Goal: Task Accomplishment & Management: Manage account settings

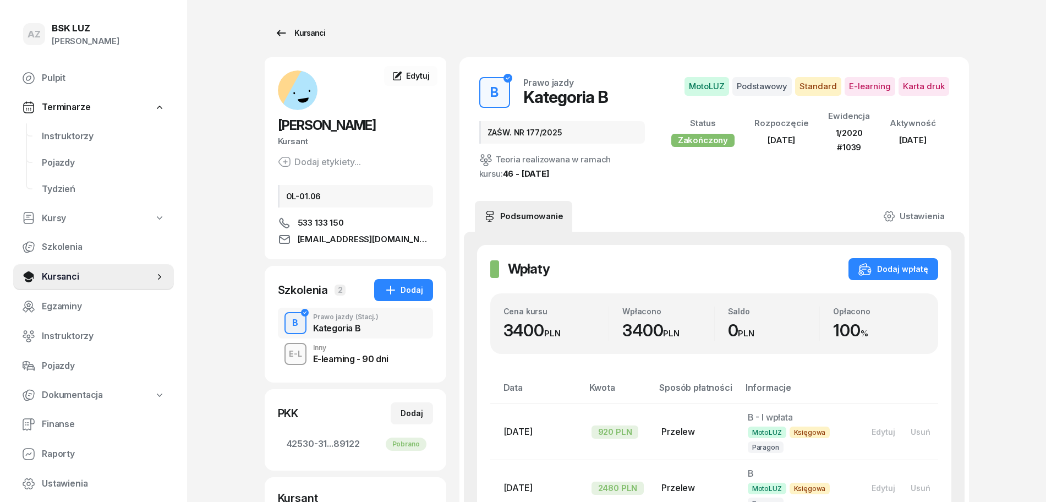
click at [310, 32] on div "Kursanci" at bounding box center [299, 32] width 51 height 13
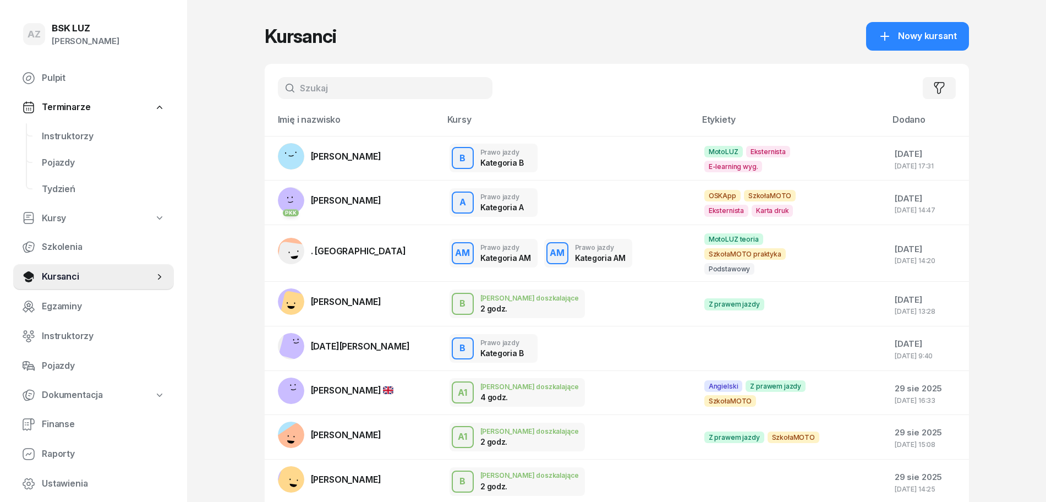
click at [342, 81] on input "text" at bounding box center [385, 88] width 215 height 22
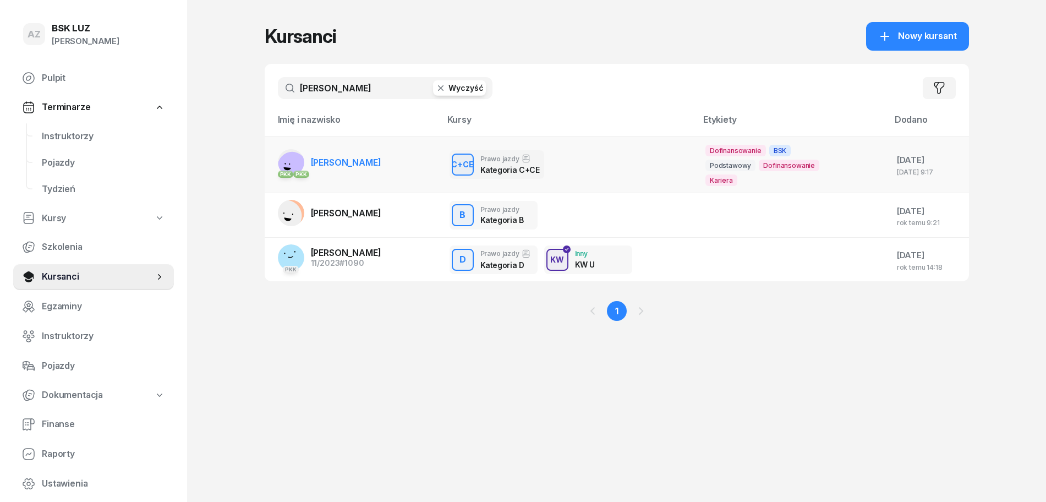
type input "[PERSON_NAME]"
click at [381, 160] on span "[PERSON_NAME]" at bounding box center [346, 162] width 70 height 11
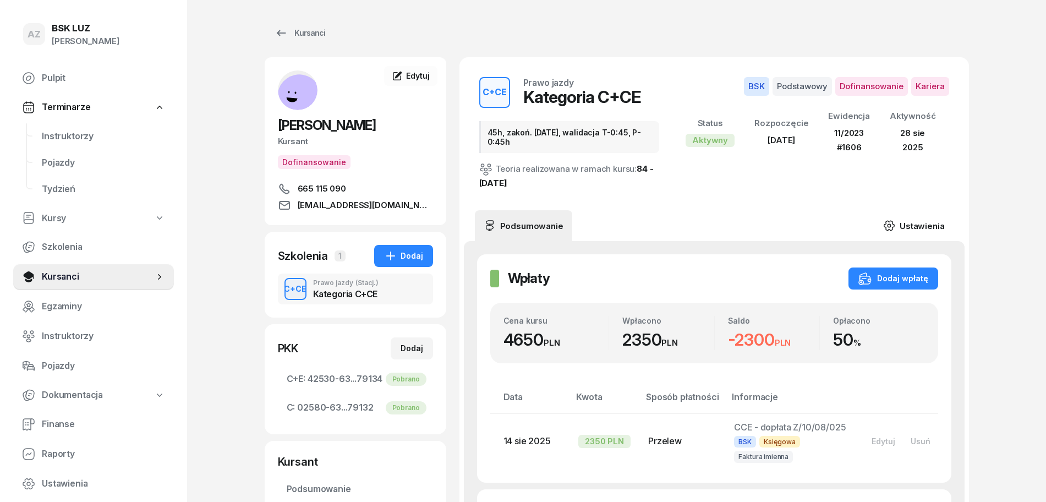
click at [920, 224] on link "Ustawienia" at bounding box center [913, 225] width 79 height 31
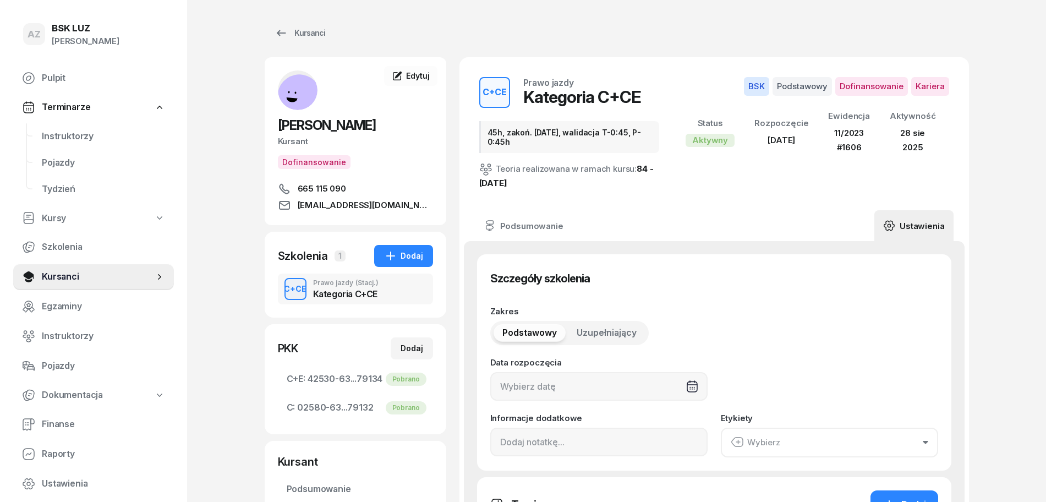
type input "[DATE]"
type input "45h, zakoń. [DATE], walidacja T-0:45, P-0:45h"
type input "45"
type input "42530"
type input "63263"
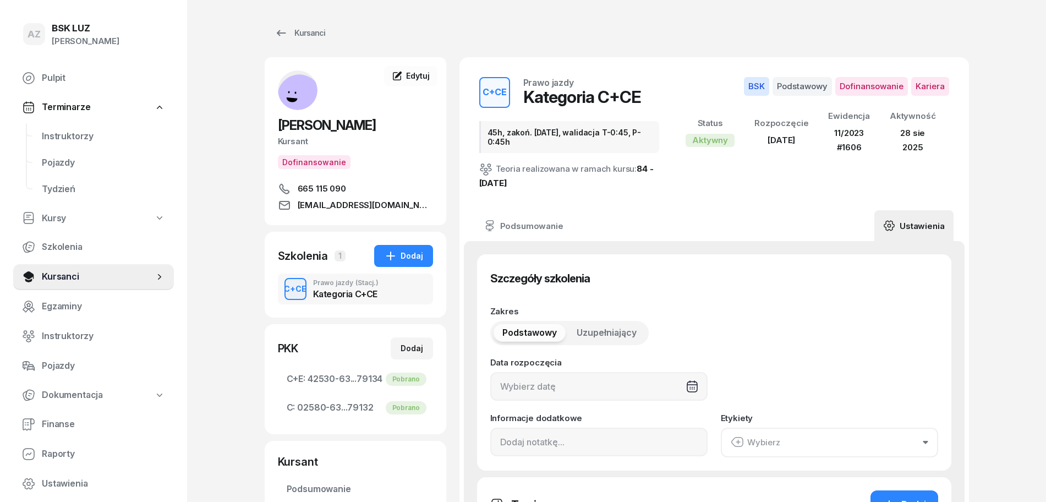
type input "36203"
type input "79134"
type input "11/2023"
type input "1606"
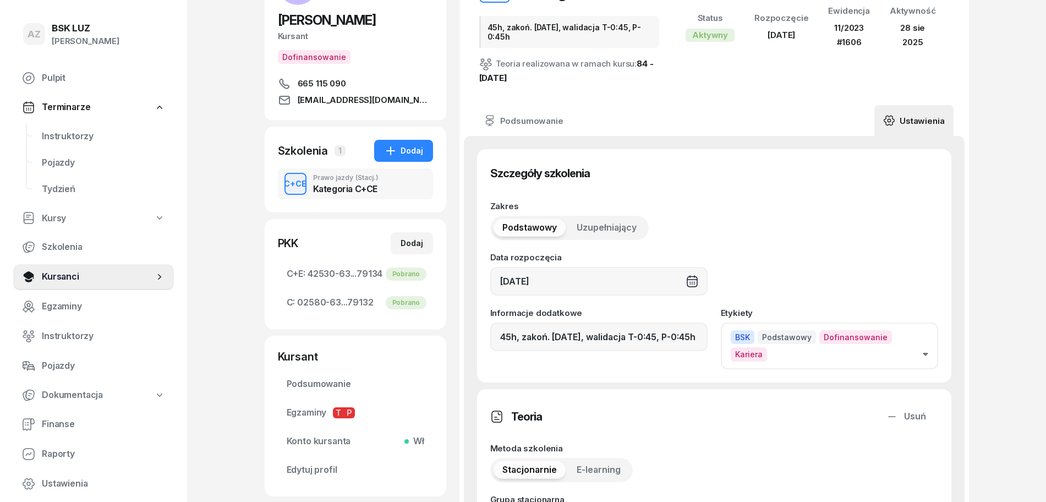
scroll to position [138, 0]
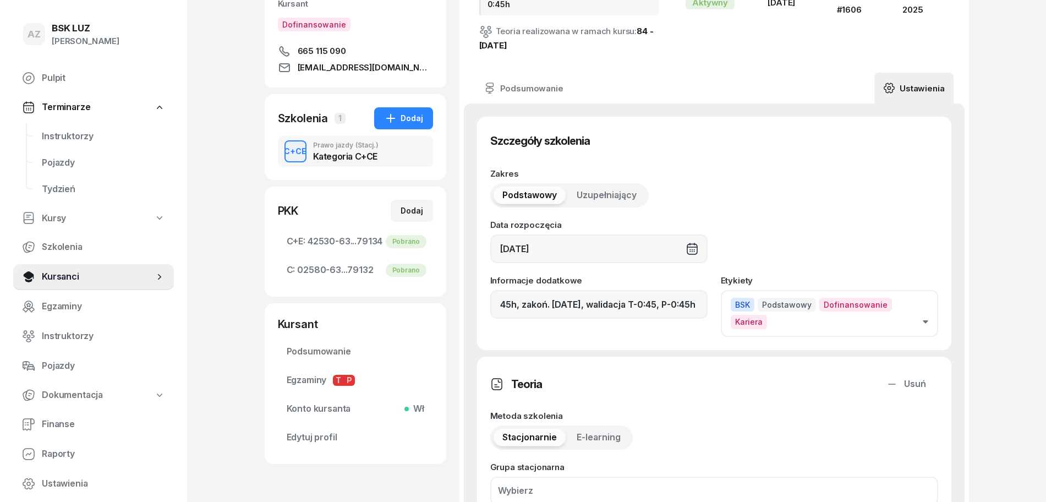
click at [925, 314] on button "BSK Podstawowy Dofinansowanie Kariera" at bounding box center [829, 313] width 217 height 46
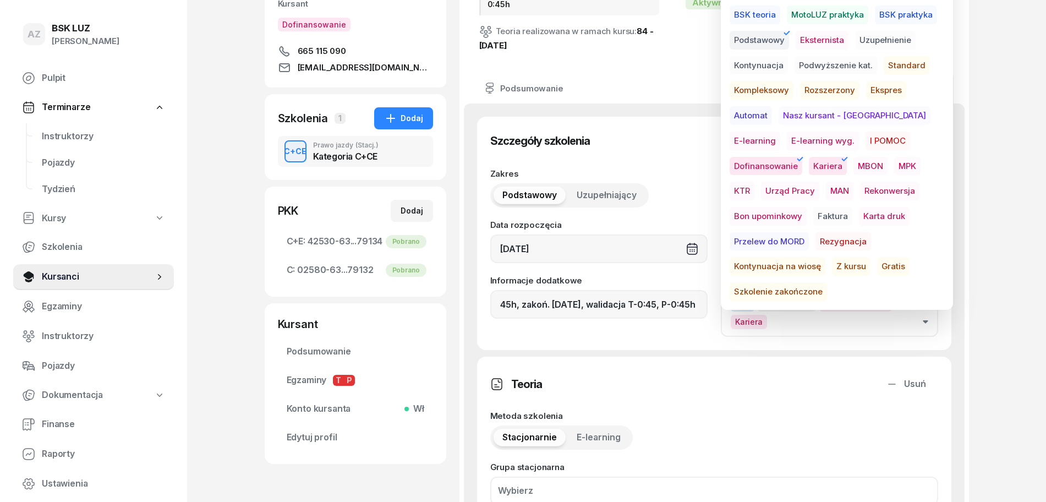
click at [827, 282] on span "Szkolenie zakończone" at bounding box center [777, 291] width 97 height 19
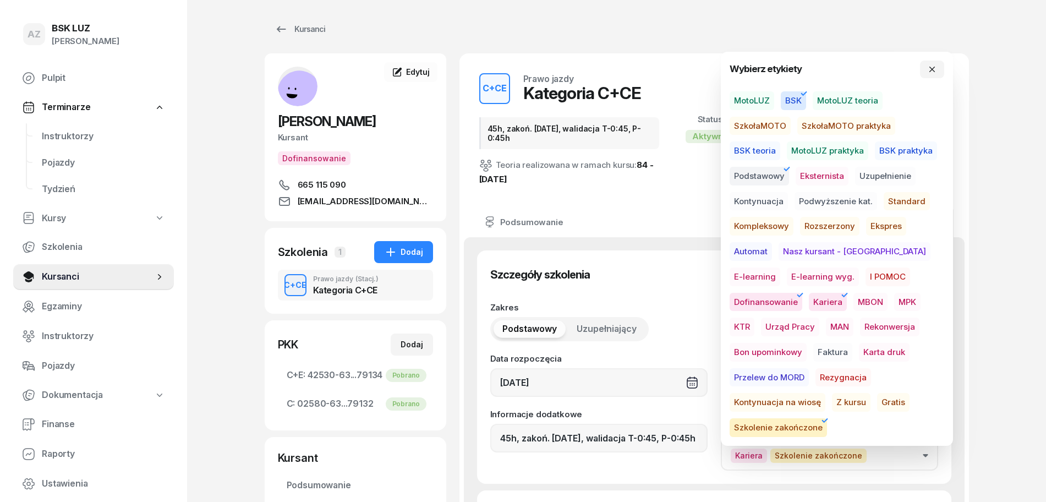
scroll to position [0, 0]
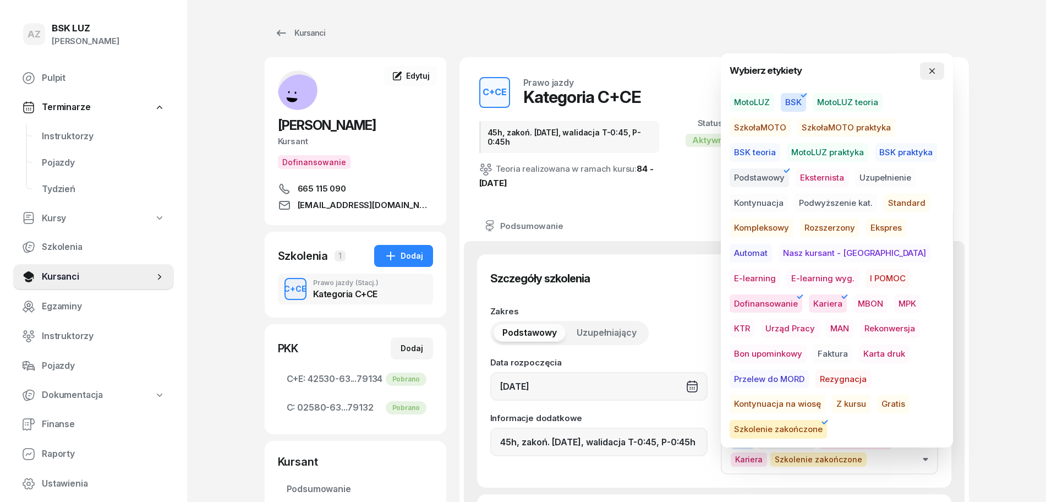
click at [937, 66] on button "button" at bounding box center [932, 71] width 24 height 18
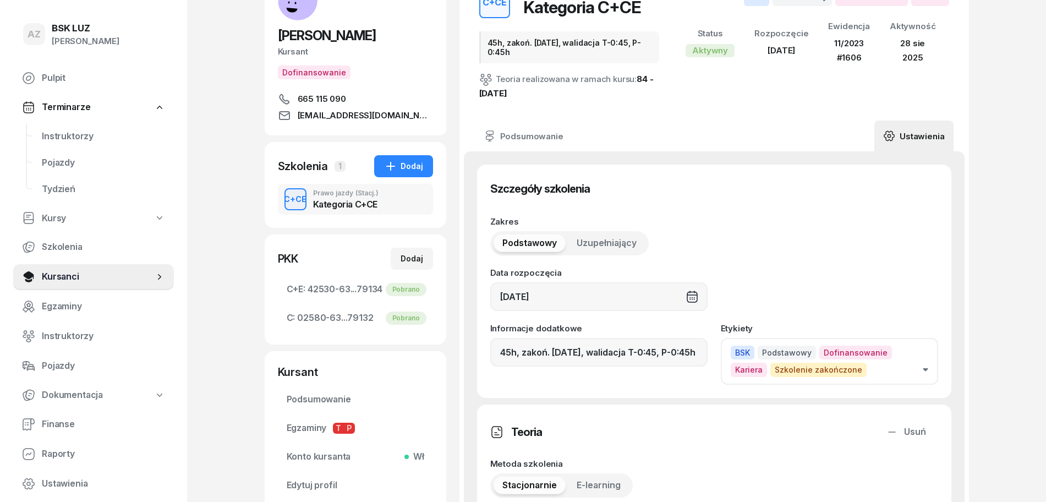
scroll to position [138, 0]
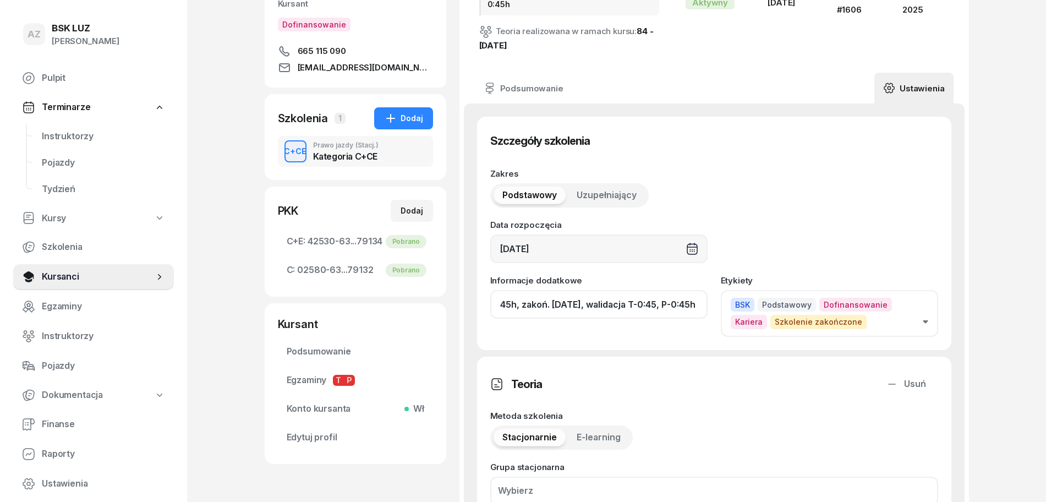
click at [645, 306] on input "45h, zakoń. [DATE], walidacja T-0:45, P-0:45h" at bounding box center [598, 304] width 217 height 29
click at [703, 301] on input "45h, zakoń. [DATE], [GEOGRAPHIC_DATA]. T-0:45, P-0:45h" at bounding box center [598, 304] width 217 height 29
click at [702, 305] on input "45h, zakoń. [DATE], [GEOGRAPHIC_DATA]. T-0:45, P-0:45h" at bounding box center [598, 304] width 217 height 29
click at [684, 309] on input "45h, zakoń. [DATE], [GEOGRAPHIC_DATA]. T-0:45, P-0:45h" at bounding box center [598, 304] width 217 height 29
click at [698, 305] on input "45h, zakoń. [DATE], [GEOGRAPHIC_DATA]. T-0:45, P-0:45h" at bounding box center [598, 304] width 217 height 29
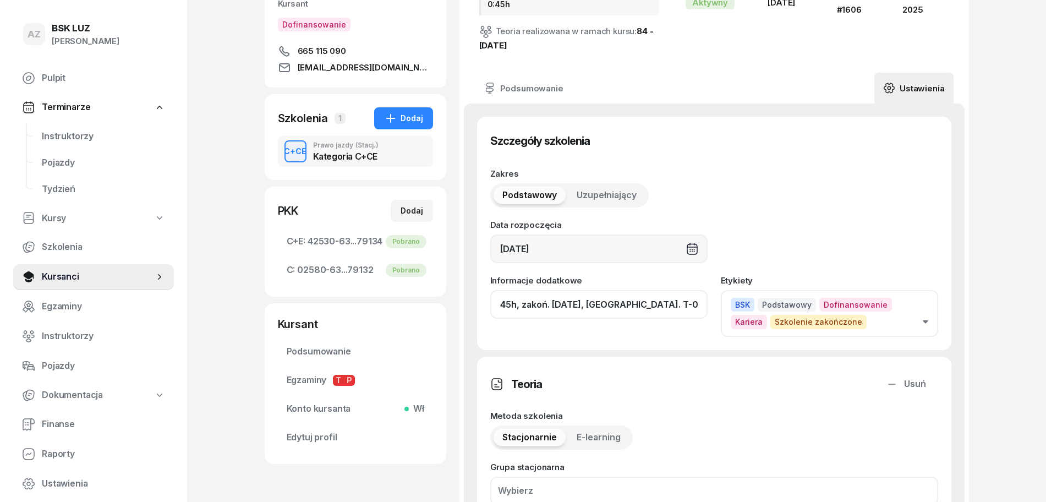
click at [630, 302] on input "45h, zakoń. [DATE], [GEOGRAPHIC_DATA]. T-0:45, P-0:45h" at bounding box center [598, 304] width 217 height 29
click at [704, 304] on input "45h, zakoń. [DATE], [GEOGRAPHIC_DATA]. T-0:45, P-0:45h" at bounding box center [598, 304] width 217 height 29
paste input "Z"
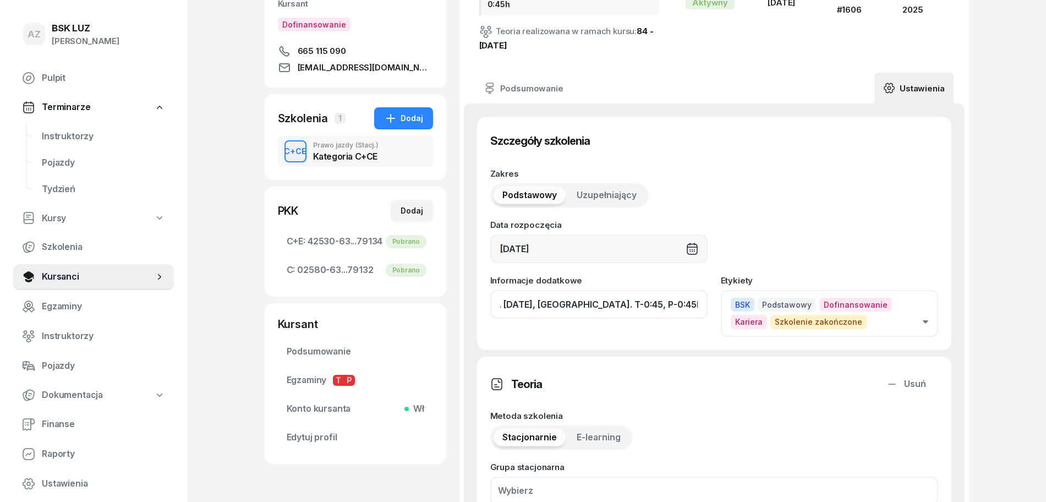
drag, startPoint x: 704, startPoint y: 304, endPoint x: 647, endPoint y: 304, distance: 56.7
click at [647, 304] on input "45h, zakoń. [DATE], [GEOGRAPHIC_DATA]. T-0:45, P-0:45h, ZAŚW. NR" at bounding box center [598, 304] width 217 height 29
type input "45h, zakoń. [DATE], [GEOGRAPHIC_DATA]. T-0:45, P-0:45h, ZAŚW. NR"
click at [662, 334] on div "Informacje dodatkowe 45h, zakoń. [DATE], [GEOGRAPHIC_DATA]. T-0:45, P-0:45h, ZA…" at bounding box center [598, 306] width 217 height 60
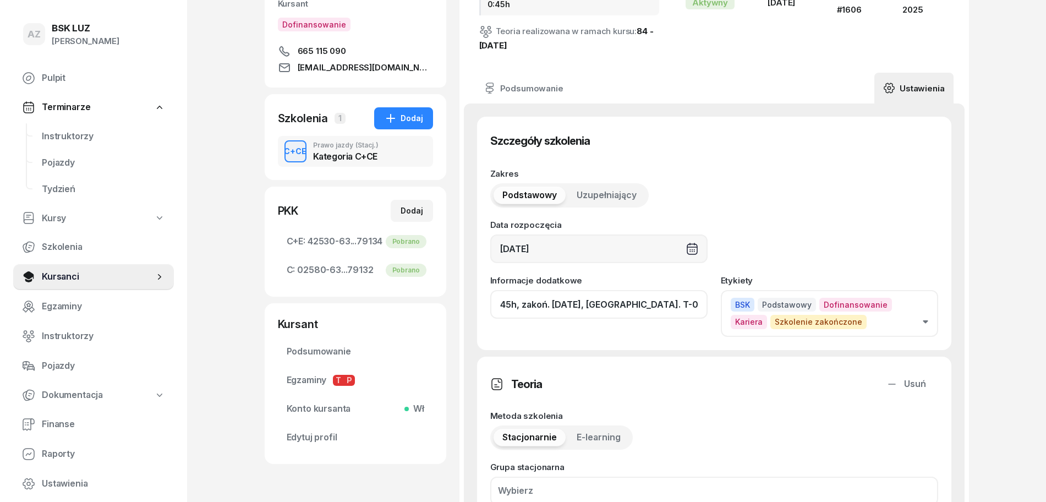
click at [702, 306] on input "45h, zakoń. [DATE], [GEOGRAPHIC_DATA]. T-0:45, P-0:45h, ZAŚW. NR" at bounding box center [598, 304] width 217 height 29
click at [698, 300] on input "45h, zakoń. [DATE], [GEOGRAPHIC_DATA]. T-0:45, P-0:45h, ZAŚW. NR" at bounding box center [598, 304] width 217 height 29
click at [623, 305] on input "45h, zakoń. [DATE], [GEOGRAPHIC_DATA]. T-0:45, P-0:45h, ZAŚW. NR" at bounding box center [598, 304] width 217 height 29
click at [499, 306] on input "45h, zakoń. [DATE], [GEOGRAPHIC_DATA]. T-0:45, P-0:45h, ZAŚW. NR" at bounding box center [598, 304] width 217 height 29
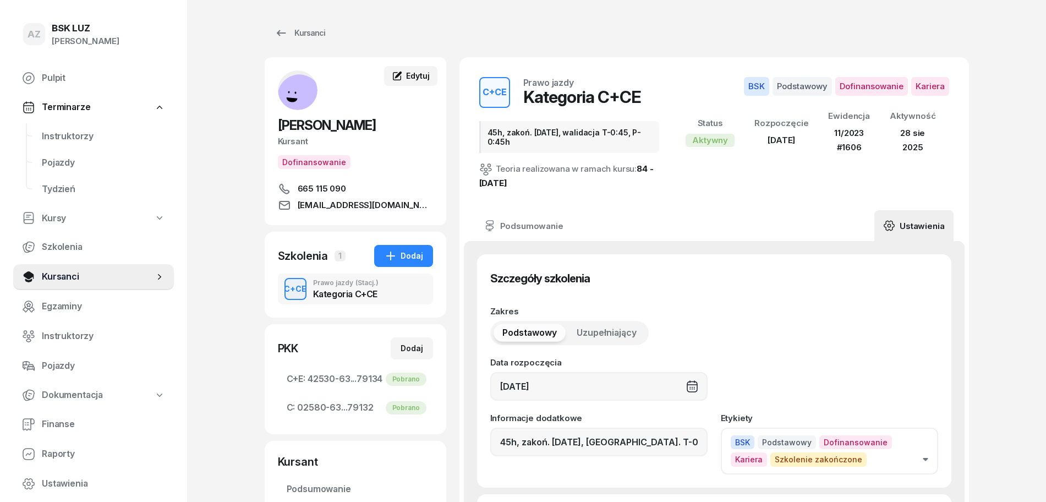
click at [419, 73] on span "Edytuj" at bounding box center [417, 75] width 23 height 9
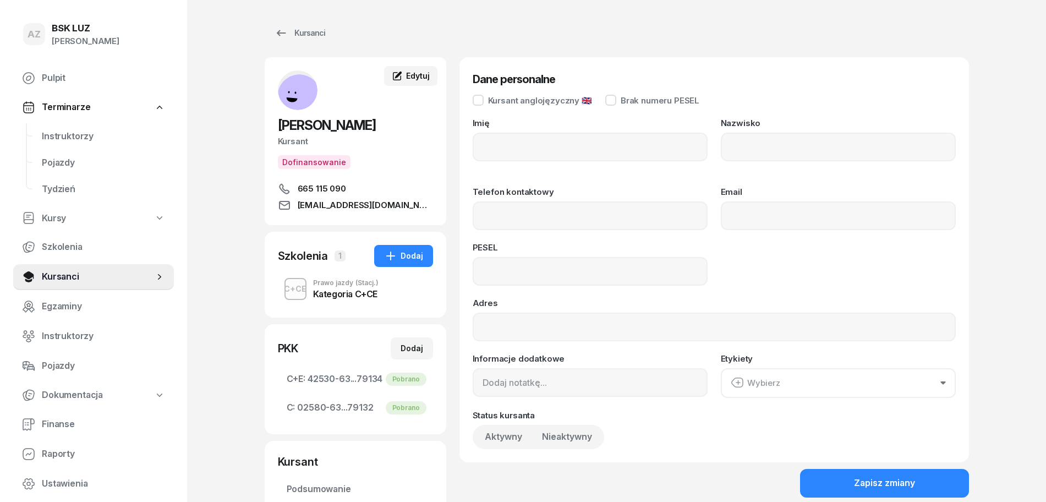
type input "[PERSON_NAME]"
type input "665115090"
type input "[EMAIL_ADDRESS][DOMAIN_NAME]"
type input "88100315673"
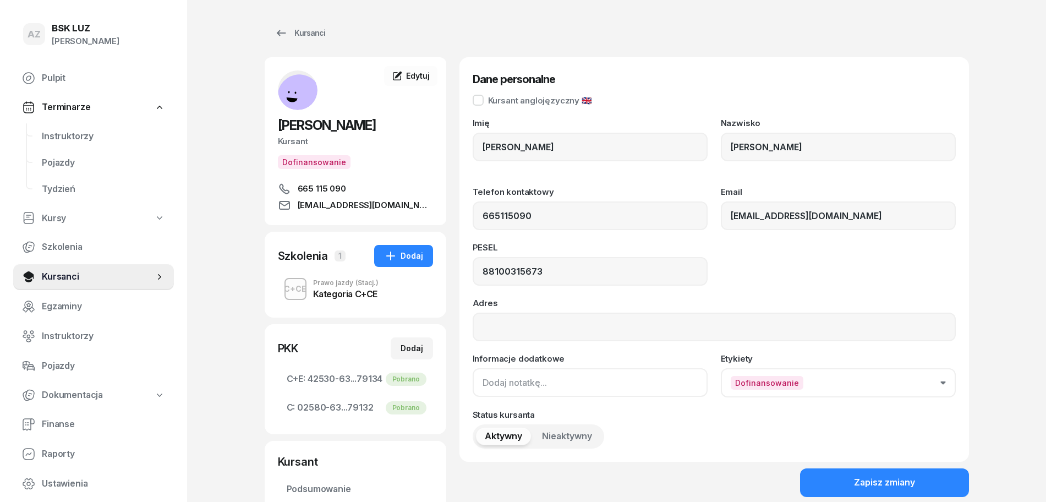
click at [485, 393] on input at bounding box center [589, 382] width 235 height 29
drag, startPoint x: 534, startPoint y: 384, endPoint x: 476, endPoint y: 389, distance: 57.5
click at [475, 387] on input "ZAŚW. NR" at bounding box center [589, 382] width 235 height 29
click at [546, 391] on input "ZAŚW. NR" at bounding box center [589, 382] width 235 height 29
click at [541, 381] on input "ZAŚW. NR" at bounding box center [589, 382] width 235 height 29
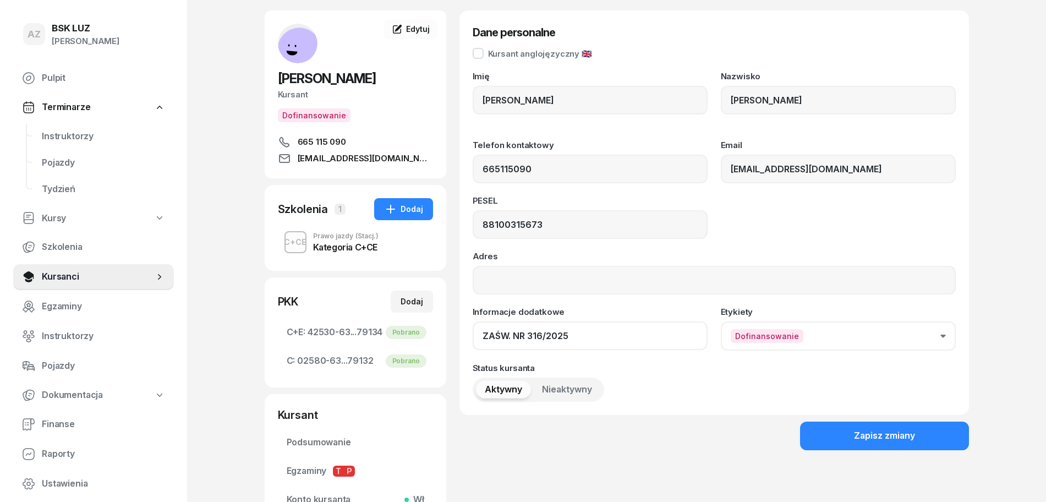
scroll to position [174, 0]
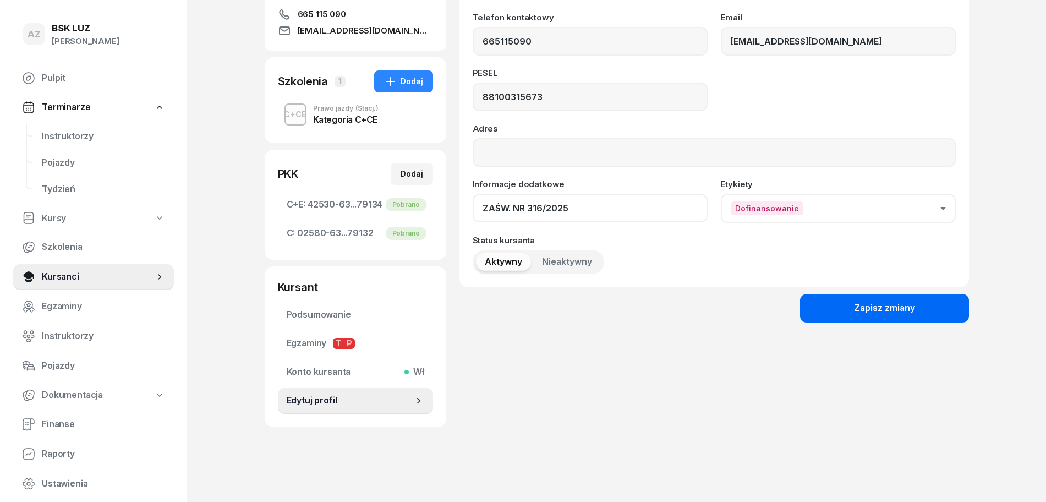
type input "ZAŚW. NR 316/2025"
click at [899, 305] on div "Zapisz zmiany" at bounding box center [884, 308] width 61 height 14
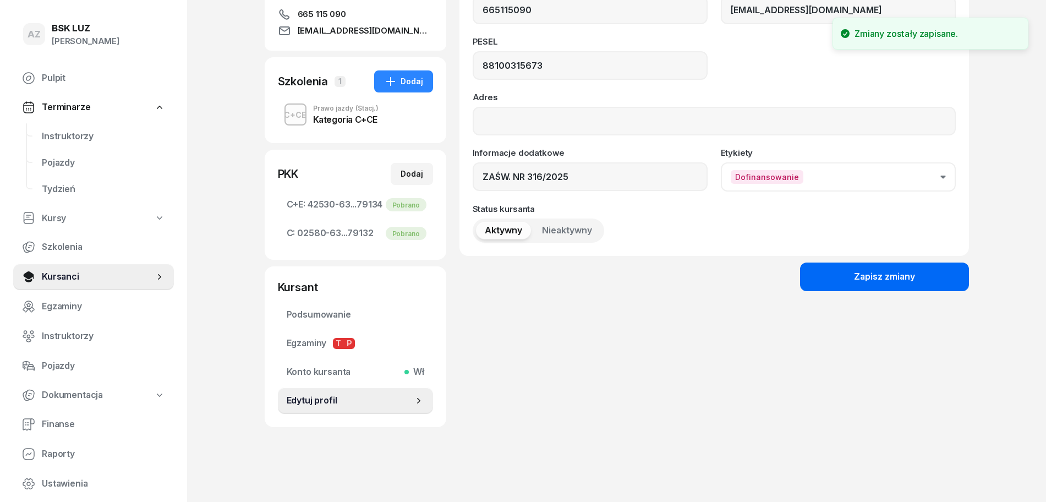
scroll to position [0, 0]
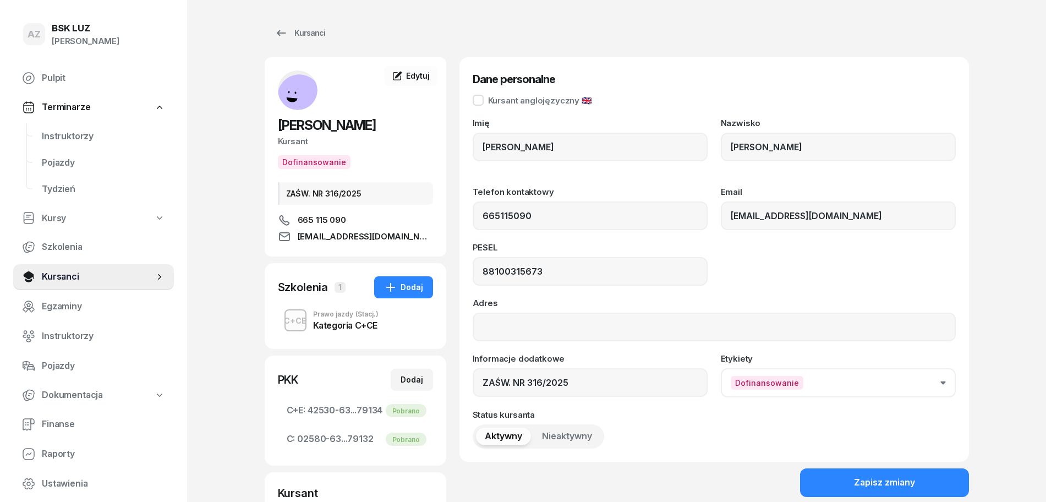
click at [345, 321] on div "Kategoria C+CE" at bounding box center [345, 325] width 65 height 9
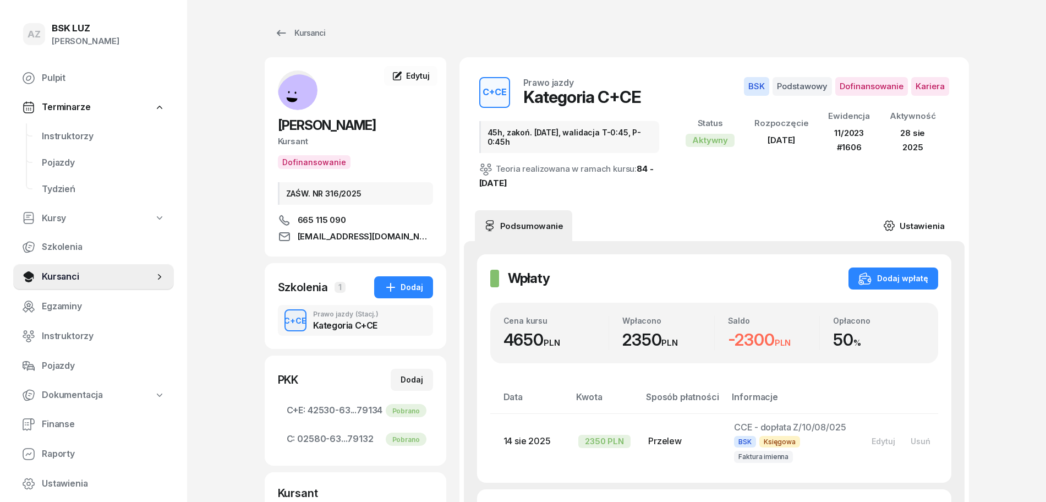
click at [921, 225] on link "Ustawienia" at bounding box center [913, 225] width 79 height 31
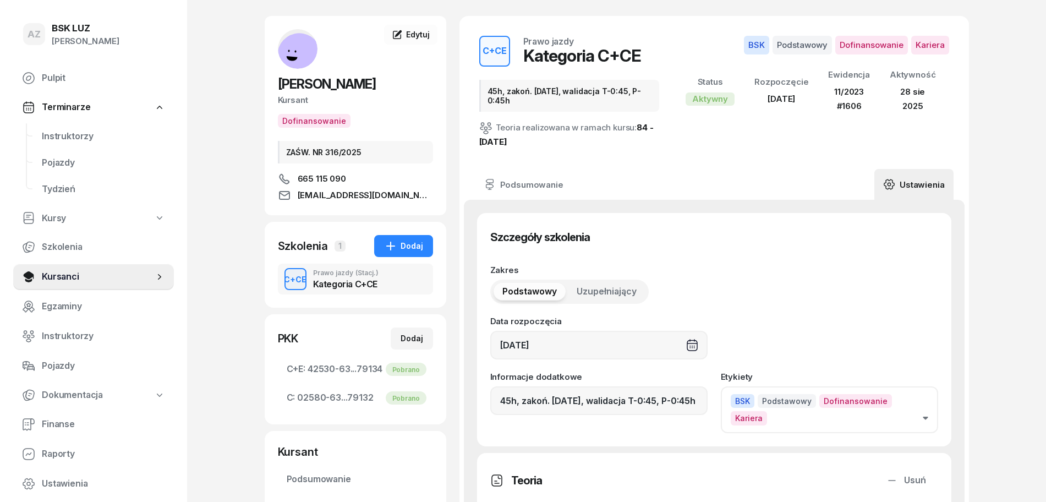
scroll to position [138, 0]
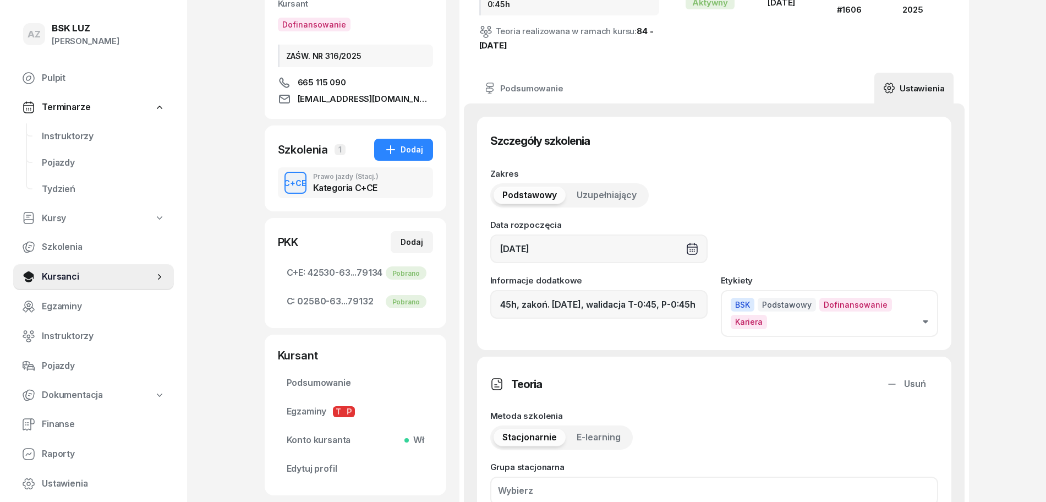
click at [926, 320] on icon "button" at bounding box center [925, 321] width 6 height 3
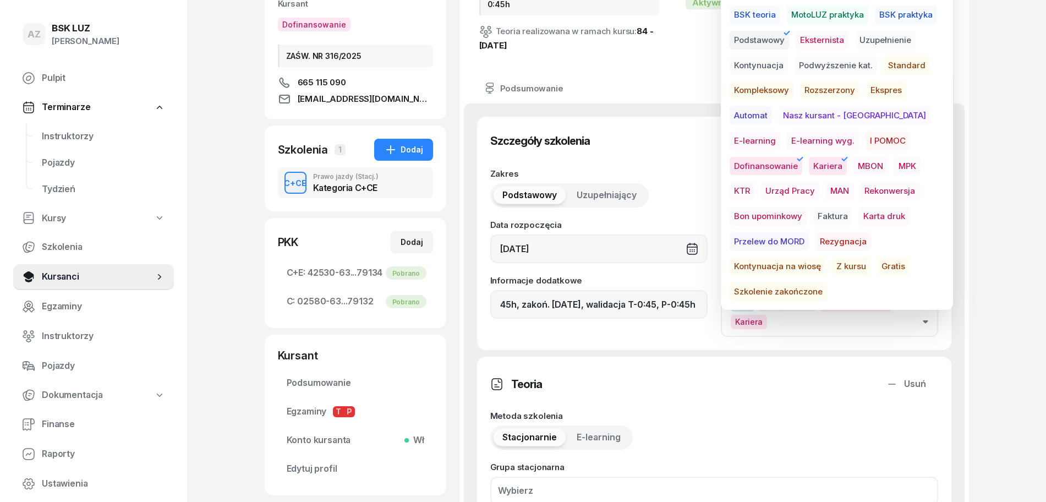
click at [827, 282] on span "Szkolenie zakończone" at bounding box center [777, 291] width 97 height 19
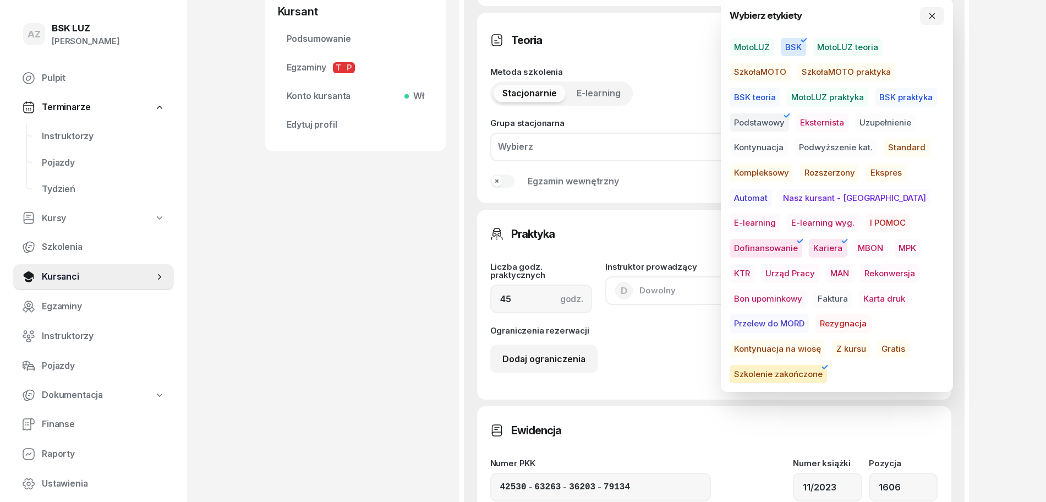
scroll to position [756, 0]
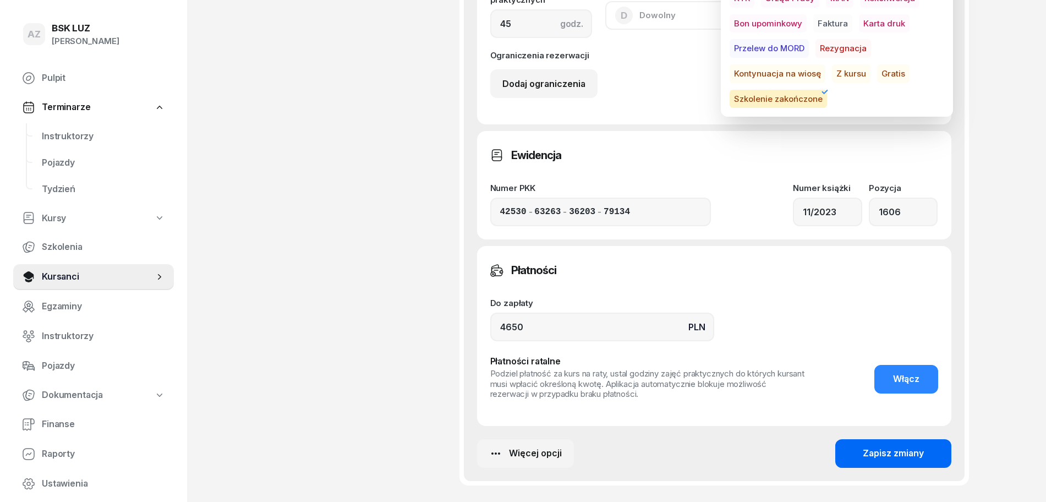
click at [892, 452] on div "Zapisz zmiany" at bounding box center [892, 453] width 61 height 14
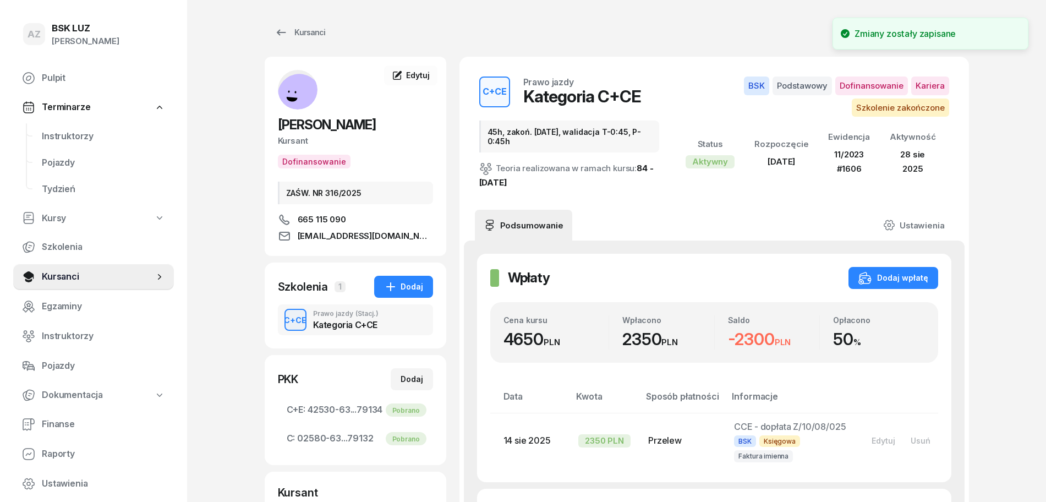
scroll to position [0, 0]
click at [306, 30] on div "Kursanci" at bounding box center [299, 32] width 51 height 13
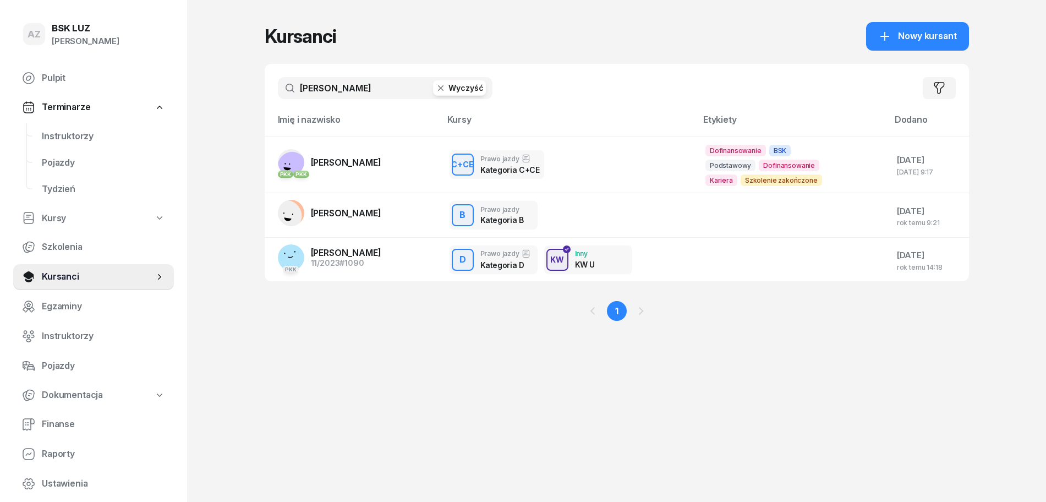
click at [474, 86] on button "Wyczyść" at bounding box center [459, 87] width 53 height 15
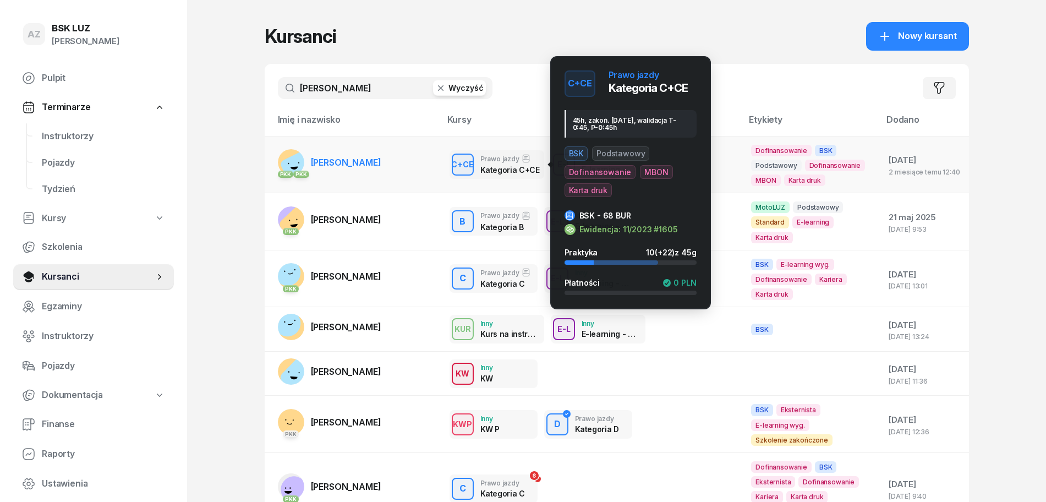
type input "[PERSON_NAME]"
click at [463, 163] on div "C+CE" at bounding box center [462, 164] width 31 height 14
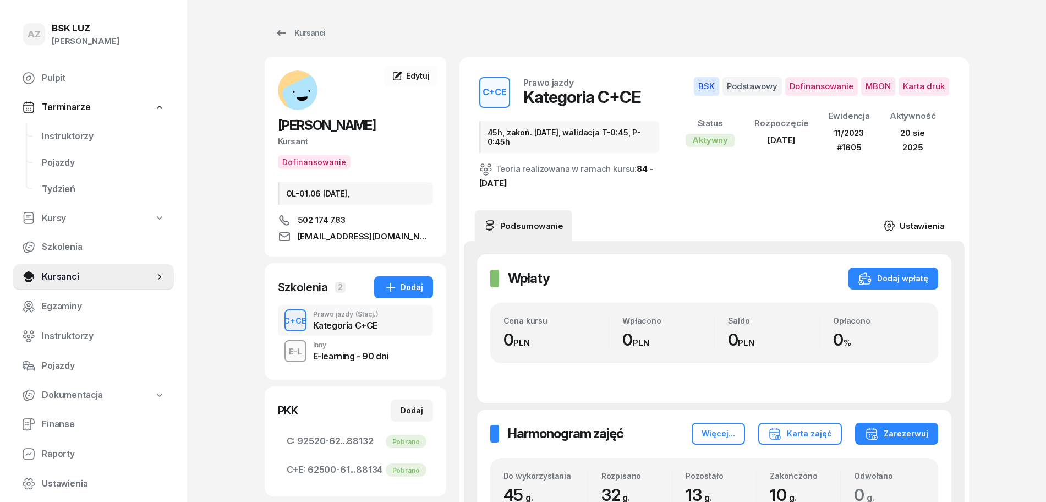
click at [915, 222] on link "Ustawienia" at bounding box center [913, 225] width 79 height 31
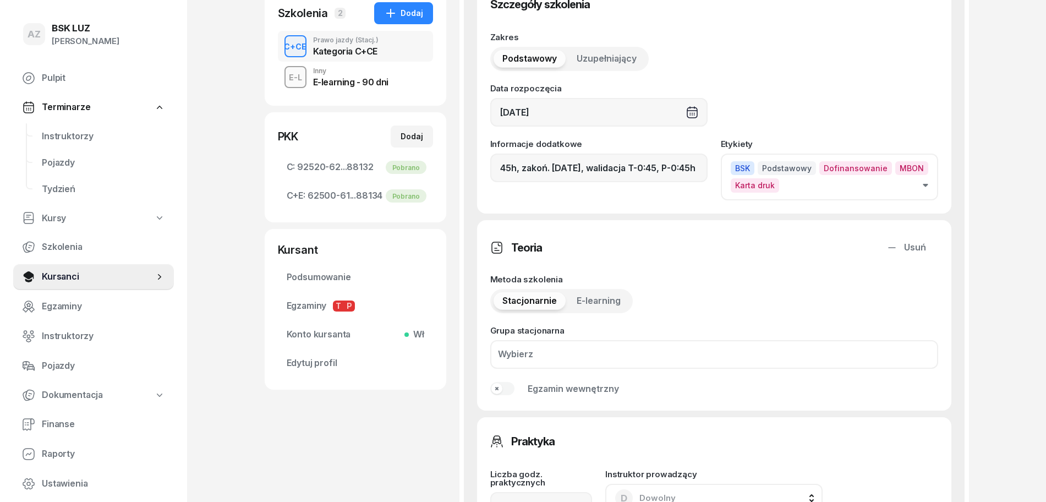
scroll to position [275, 0]
click at [922, 184] on icon "button" at bounding box center [925, 184] width 6 height 3
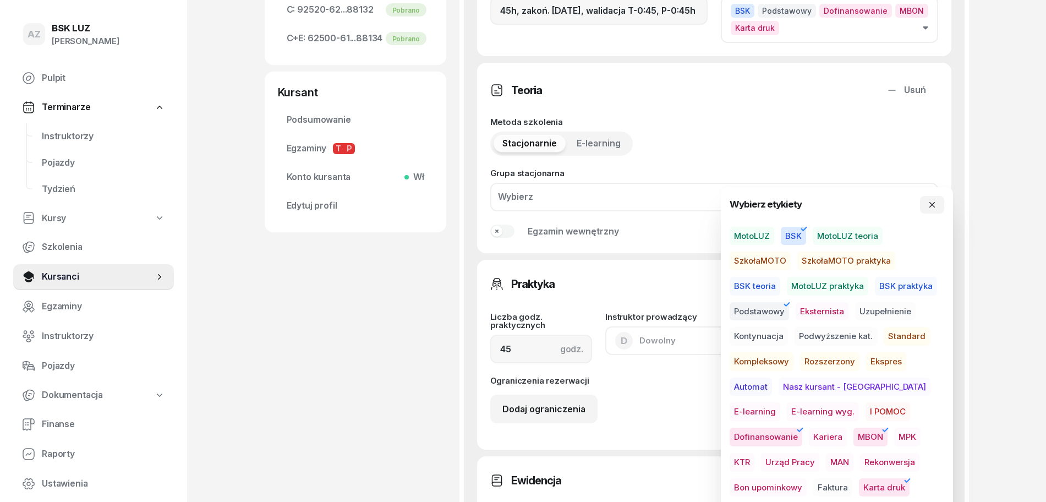
scroll to position [481, 0]
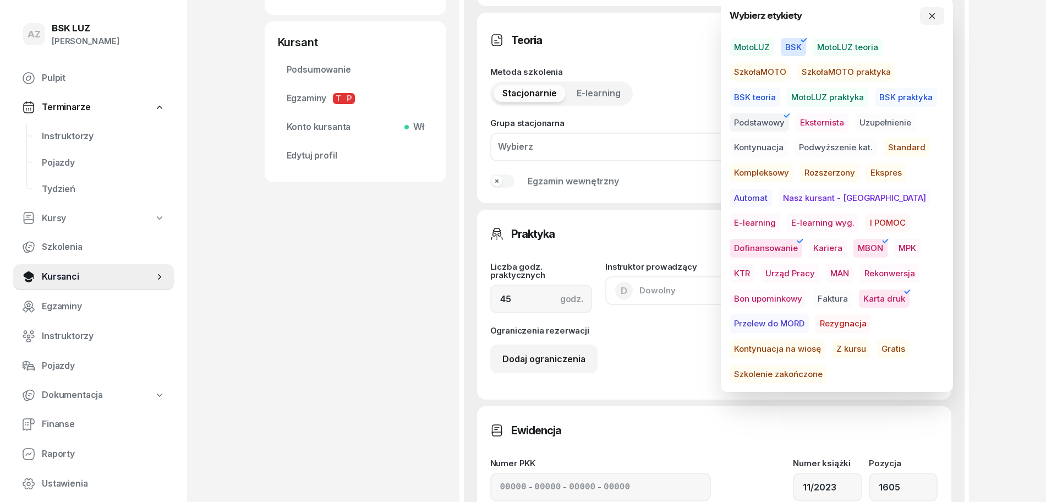
click at [827, 365] on span "Szkolenie zakończone" at bounding box center [777, 374] width 97 height 19
click at [927, 13] on icon "button" at bounding box center [931, 16] width 9 height 9
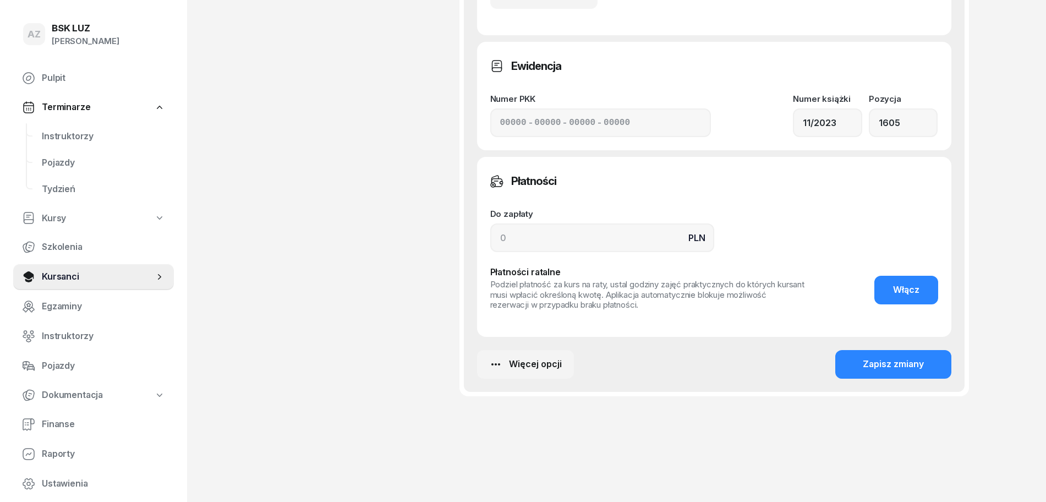
scroll to position [848, 0]
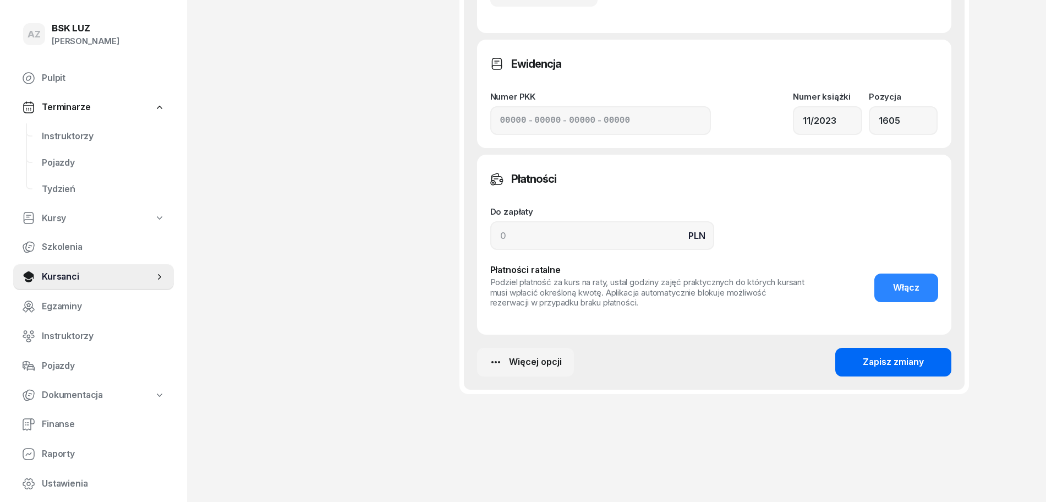
click at [915, 361] on div "Zapisz zmiany" at bounding box center [892, 362] width 61 height 14
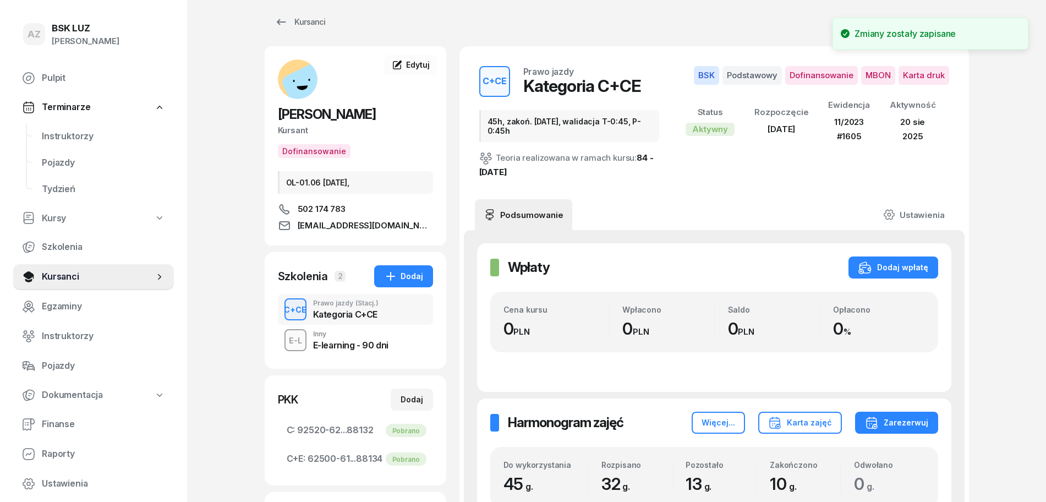
scroll to position [0, 0]
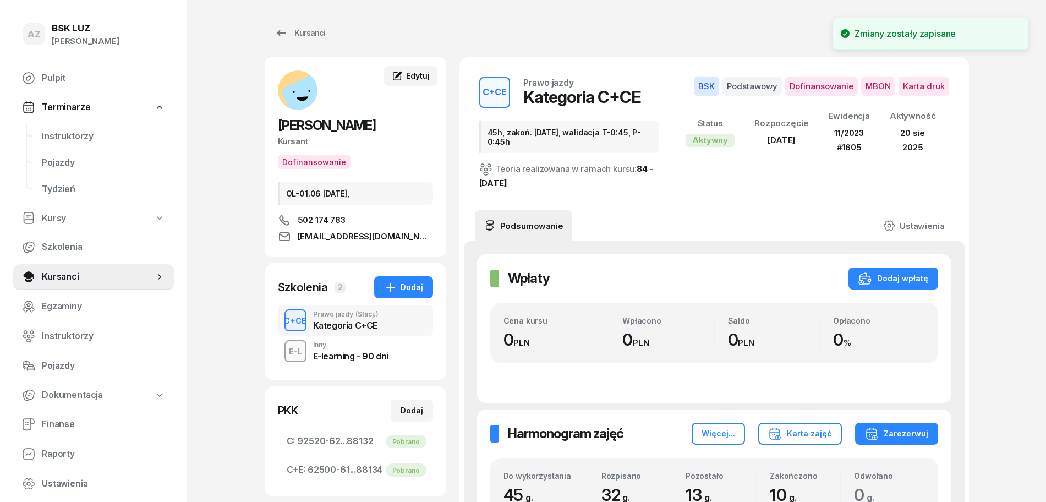
click at [416, 73] on span "Edytuj" at bounding box center [417, 75] width 23 height 9
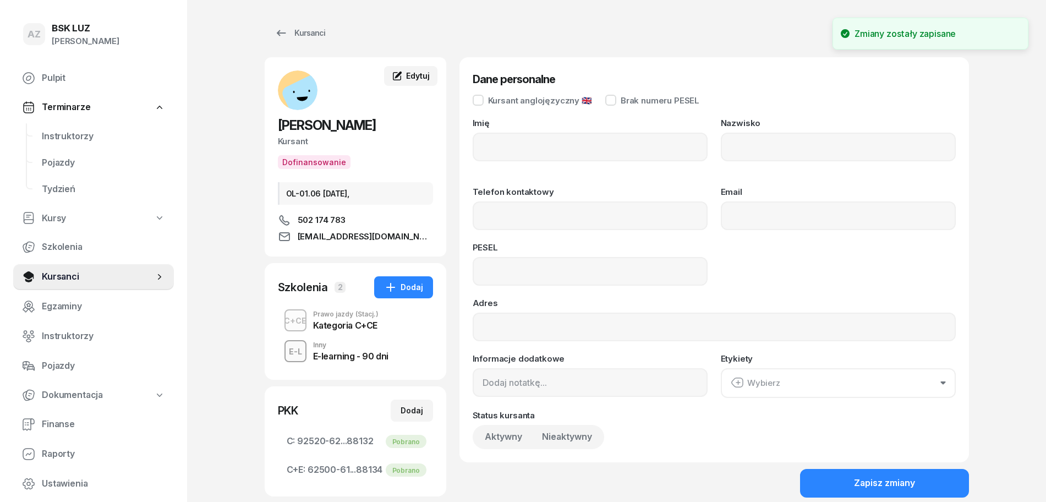
type input "[PERSON_NAME]"
type input "502174783"
type input "[EMAIL_ADDRESS][DOMAIN_NAME]"
type input "89060304396"
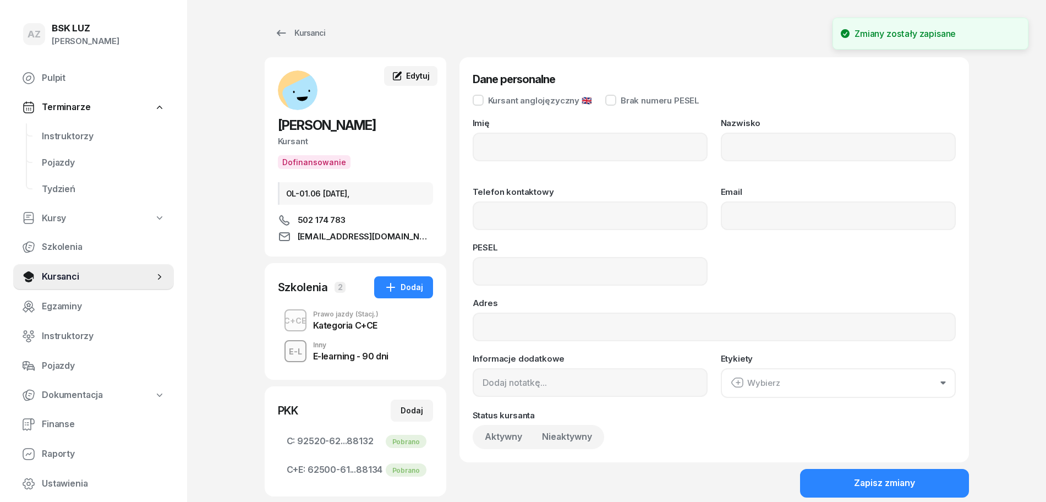
type input "UL. TRUDNA 16, 32-005 NIEPOŁOMICE"
type input "OL-01.06 [DATE],"
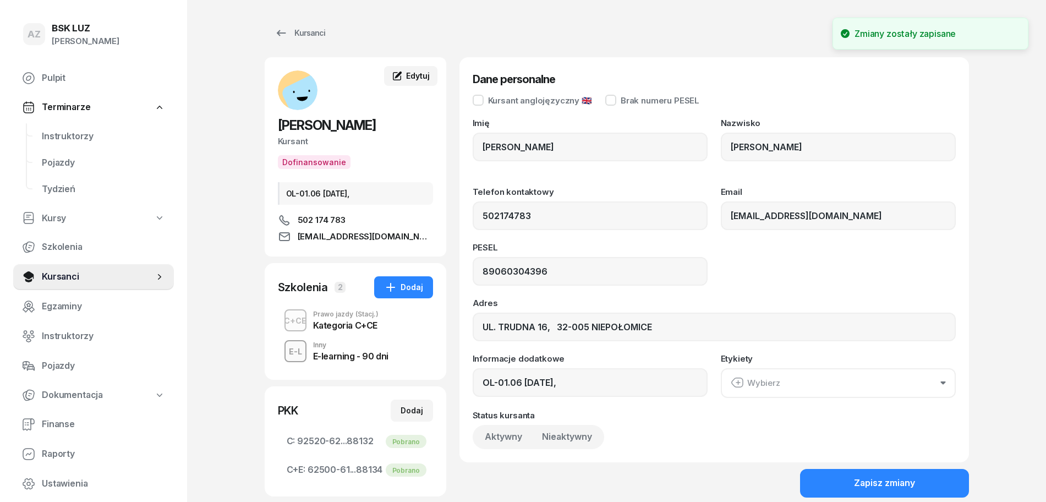
type input "502 174 783"
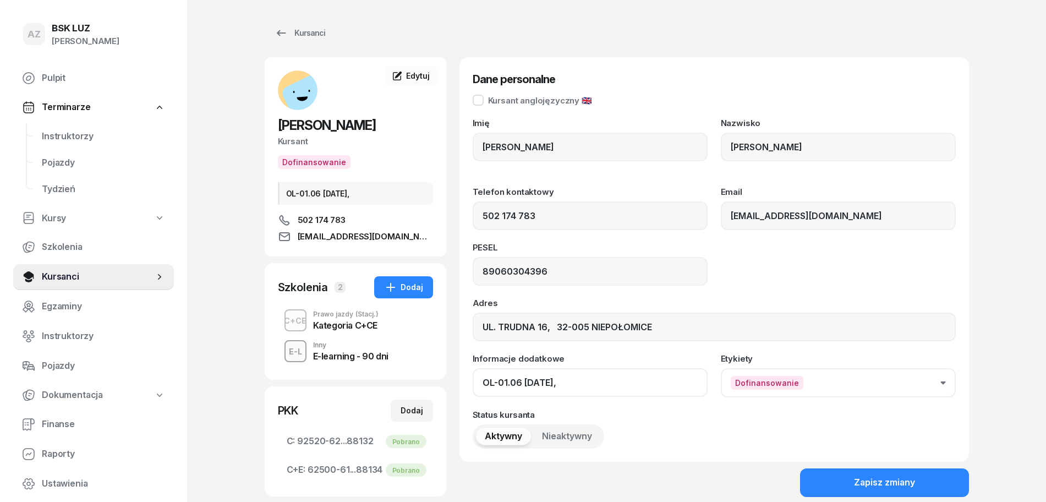
click at [586, 389] on input "OL-01.06 [DATE]," at bounding box center [589, 382] width 235 height 29
paste input "ZAŚW. NR"
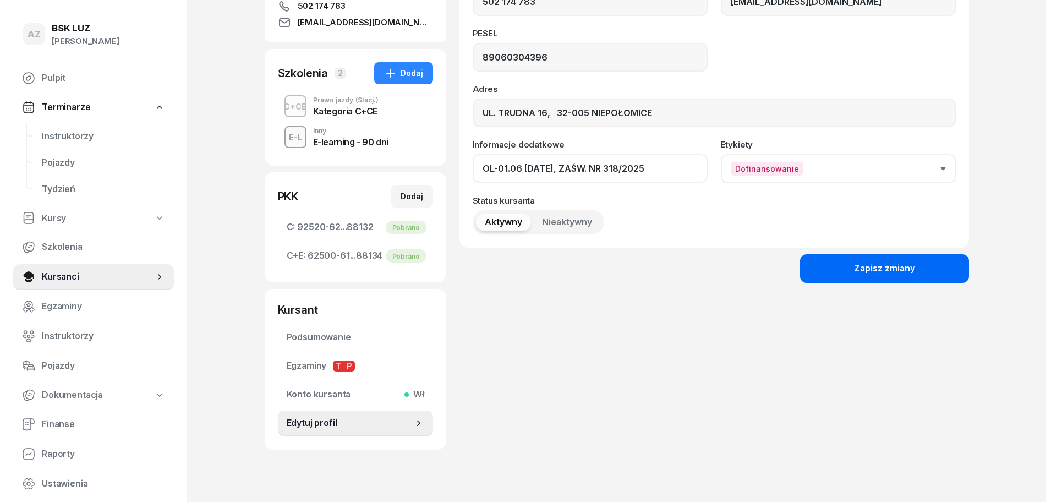
scroll to position [237, 0]
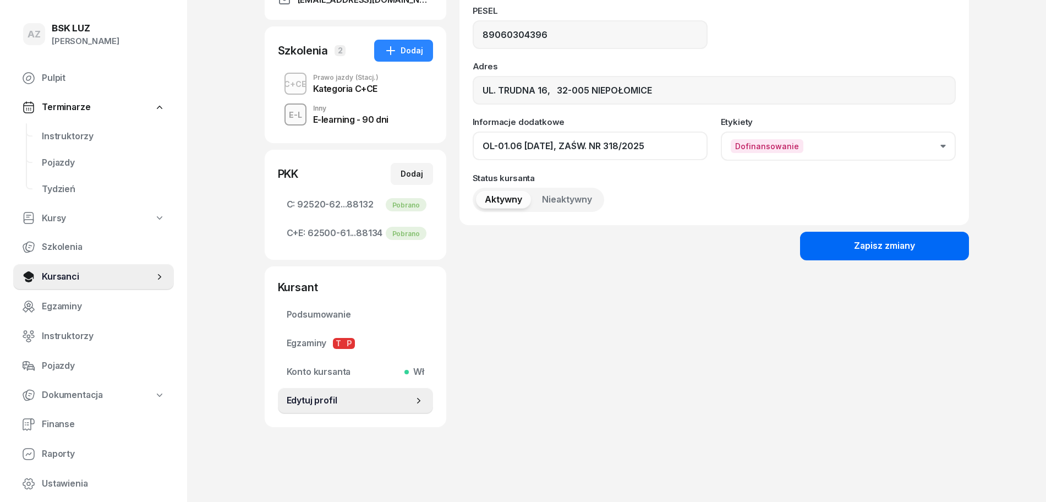
type input "OL-01.06 [DATE], ZAŚW. NR 318/2025"
click at [879, 243] on div "Zapisz zmiany" at bounding box center [884, 246] width 61 height 14
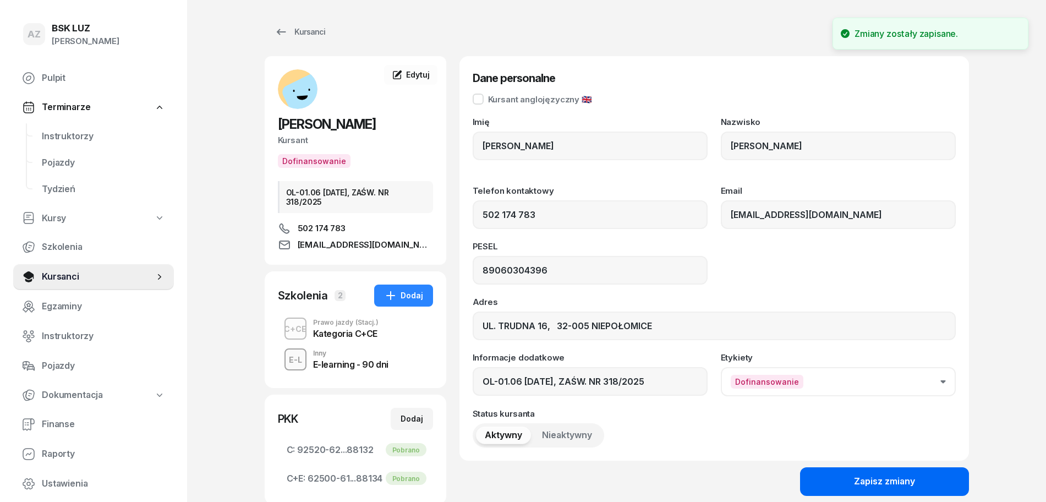
scroll to position [0, 0]
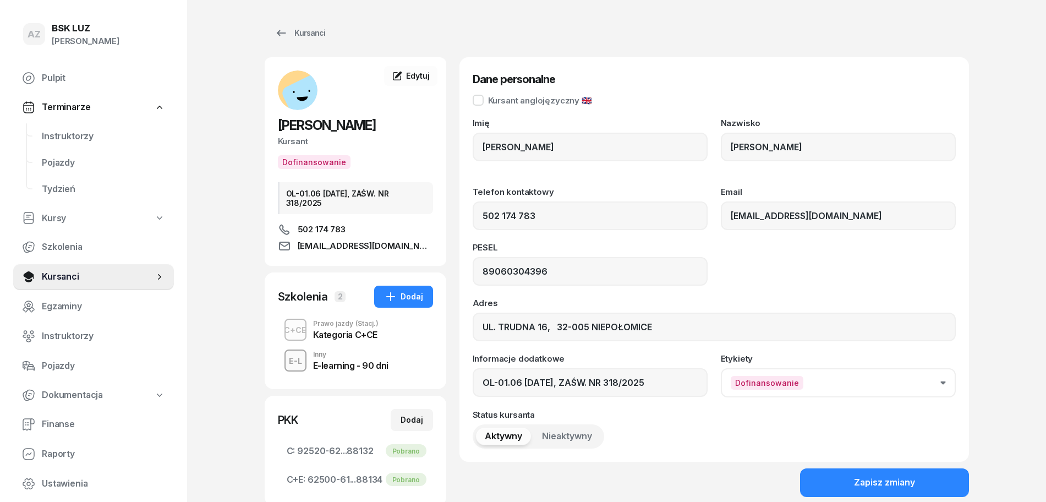
click at [337, 327] on div "Kategoria C+CE" at bounding box center [345, 333] width 65 height 12
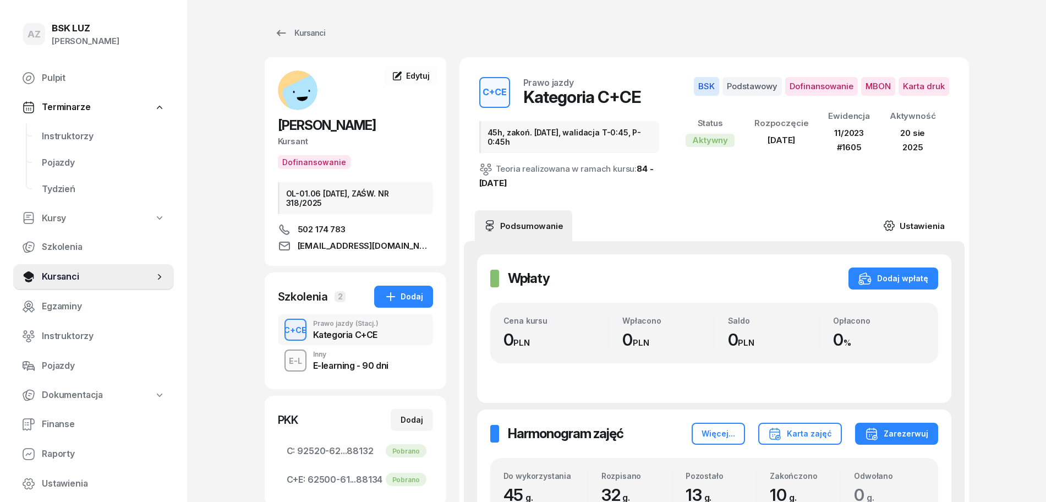
click at [926, 222] on link "Ustawienia" at bounding box center [913, 225] width 79 height 31
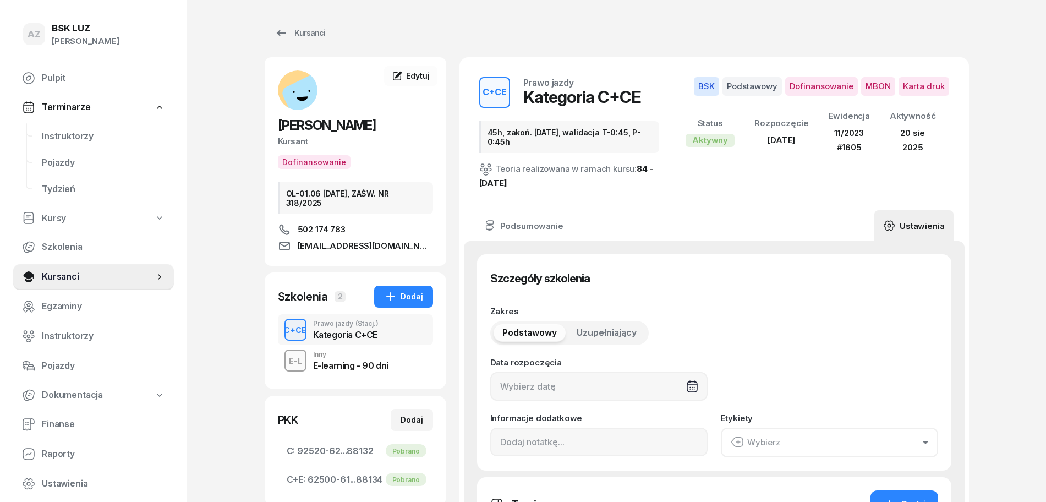
type input "[DATE]"
type input "45h, zakoń. [DATE], walidacja T-0:45, P-0:45h"
type input "45"
type input "11/2023"
type input "1605"
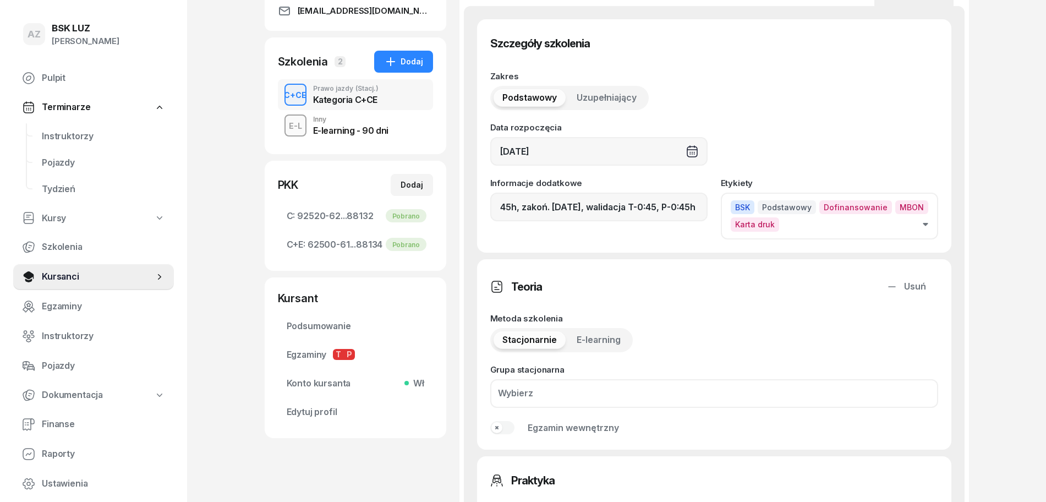
scroll to position [275, 0]
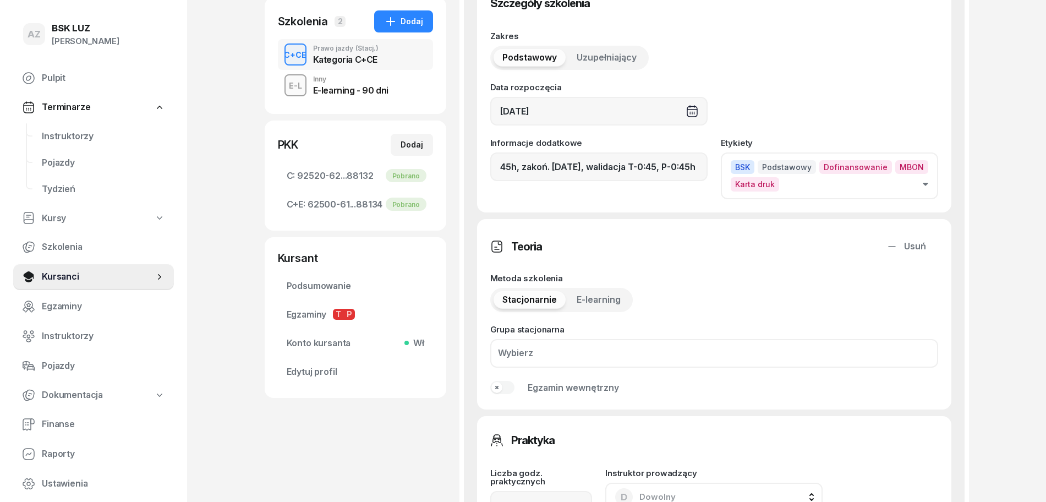
click at [926, 183] on icon "button" at bounding box center [924, 184] width 5 height 3
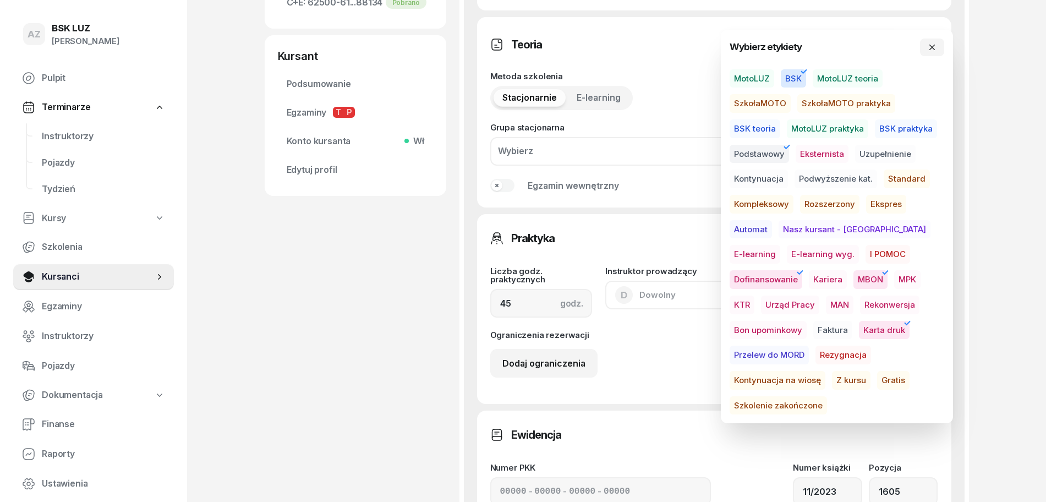
scroll to position [481, 0]
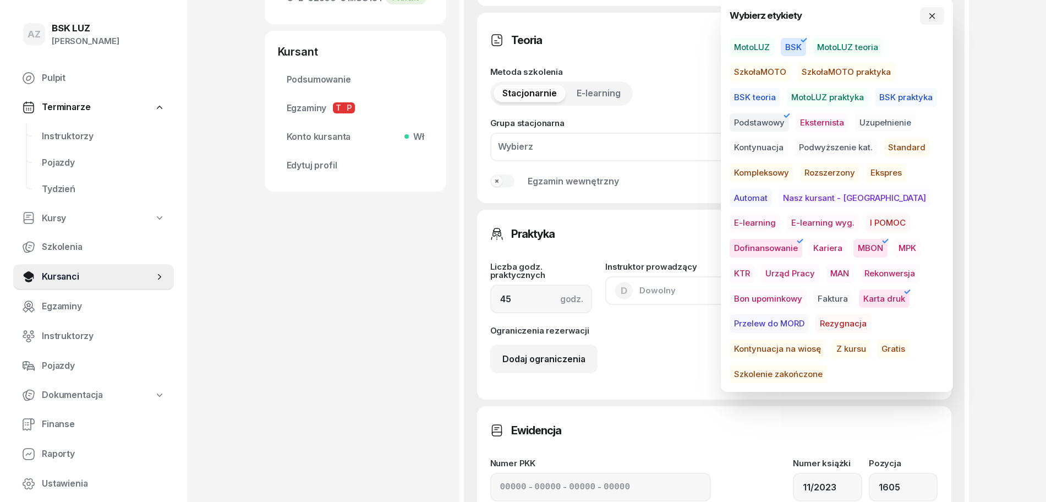
click at [823, 365] on span "Szkolenie zakończone" at bounding box center [777, 374] width 97 height 19
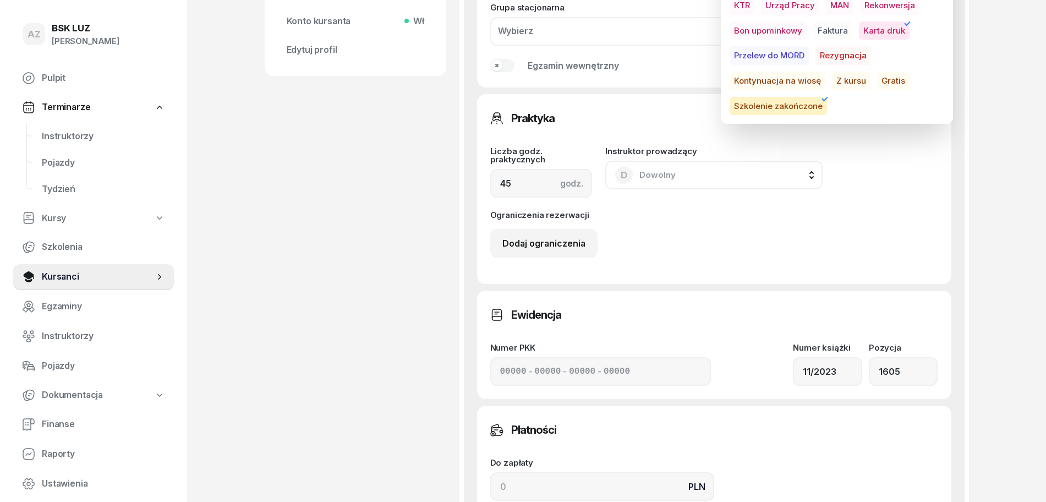
scroll to position [825, 0]
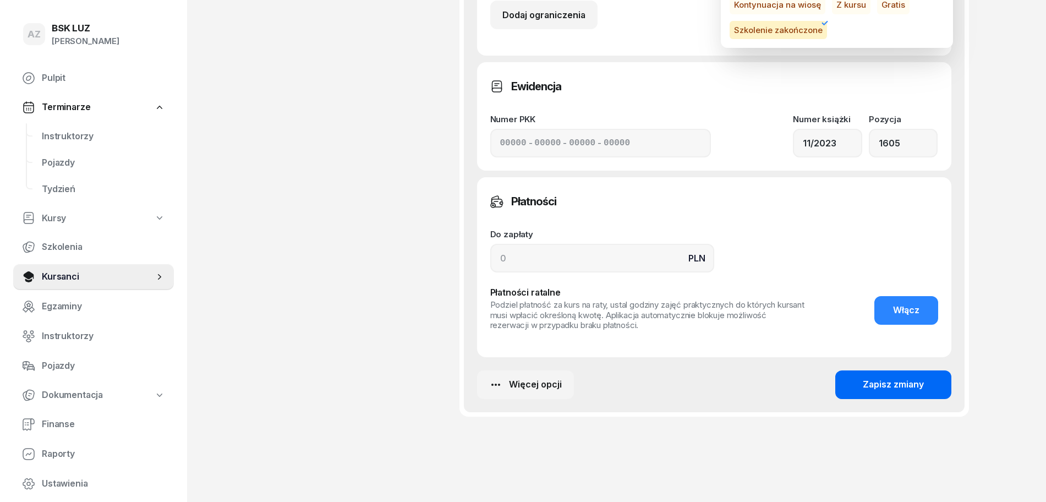
click at [897, 383] on div "Zapisz zmiany" at bounding box center [892, 384] width 61 height 14
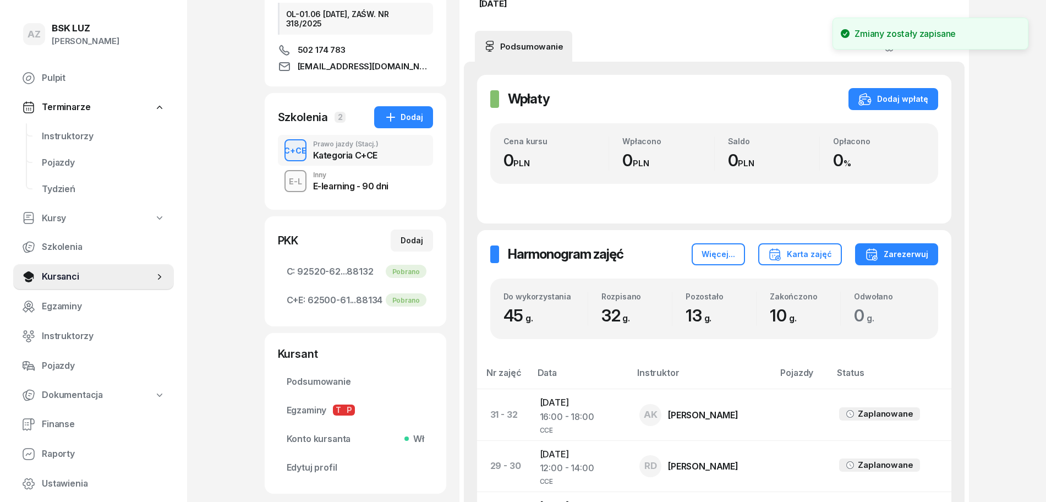
scroll to position [0, 0]
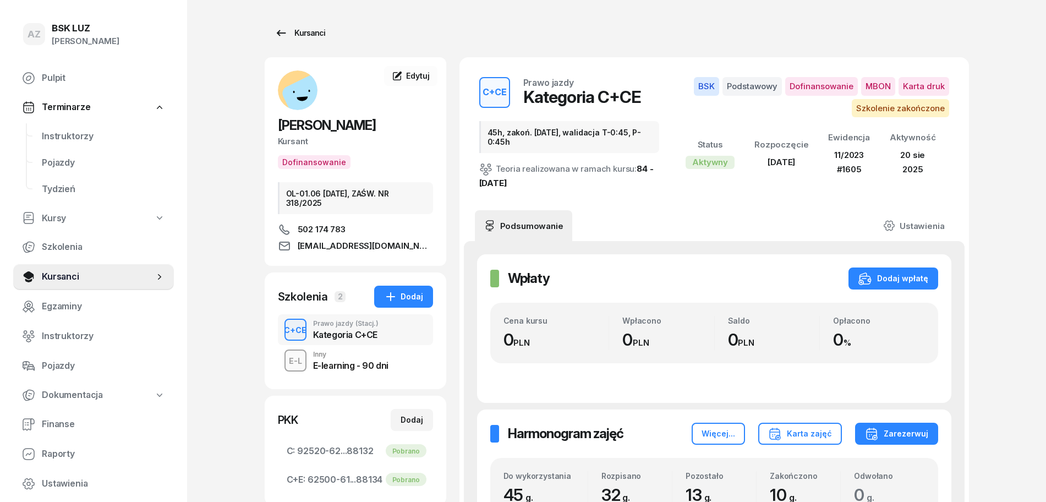
click at [312, 34] on div "Kursanci" at bounding box center [299, 32] width 51 height 13
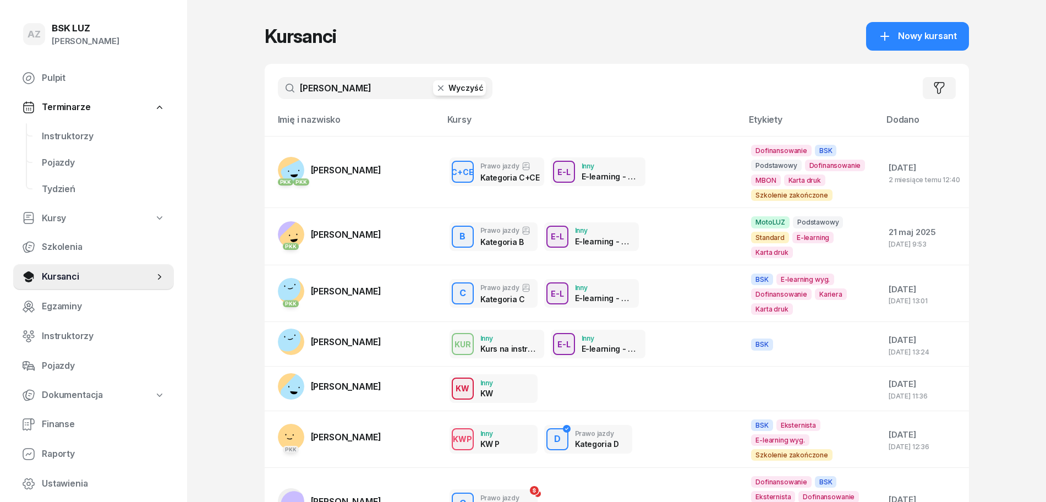
click at [475, 85] on button "Wyczyść" at bounding box center [459, 87] width 53 height 15
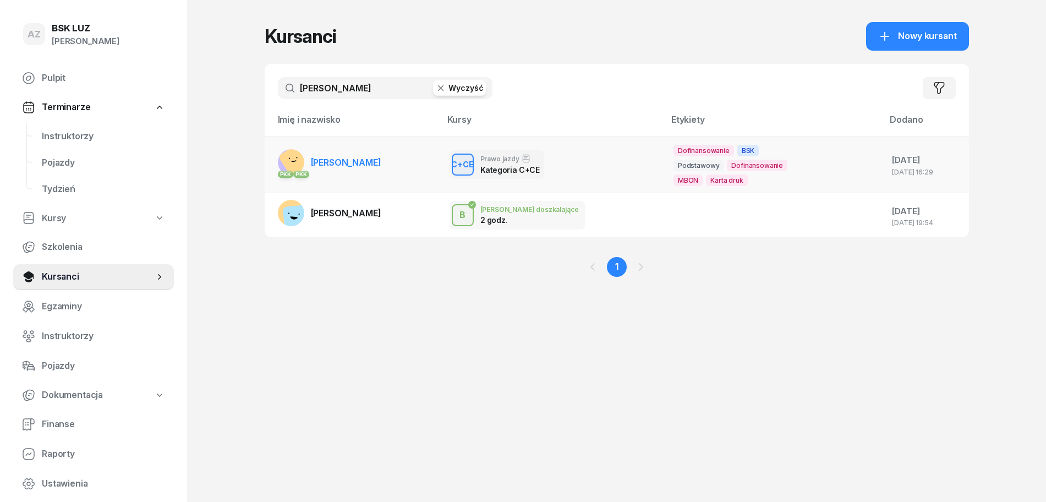
type input "[PERSON_NAME]"
click at [376, 158] on span "[PERSON_NAME]" at bounding box center [346, 162] width 70 height 11
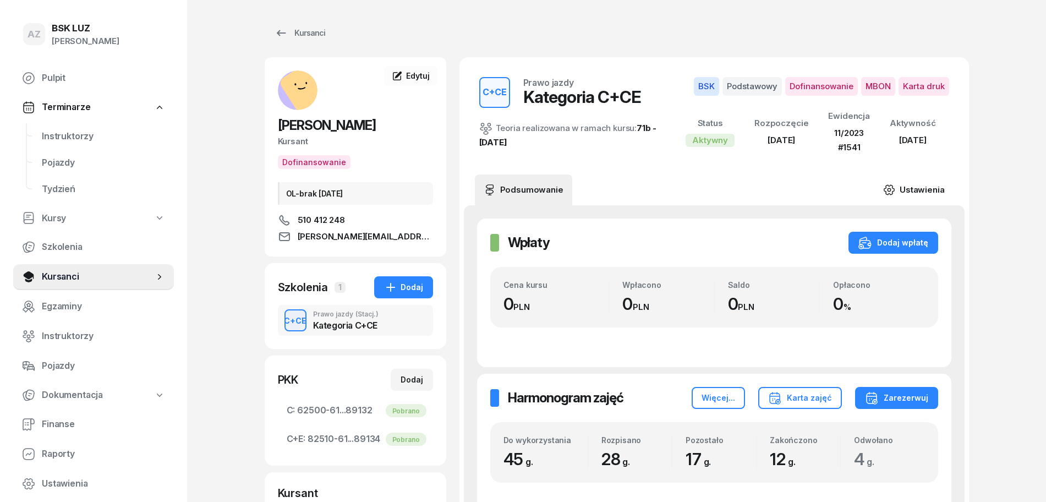
click at [926, 187] on link "Ustawienia" at bounding box center [913, 189] width 79 height 31
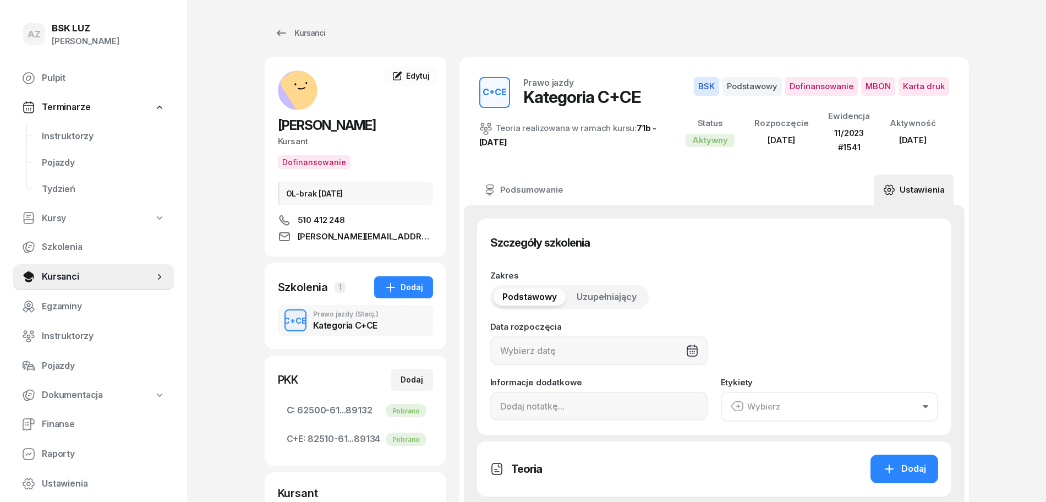
type input "[DATE]"
type input "45"
type input "11/2023"
type input "1541"
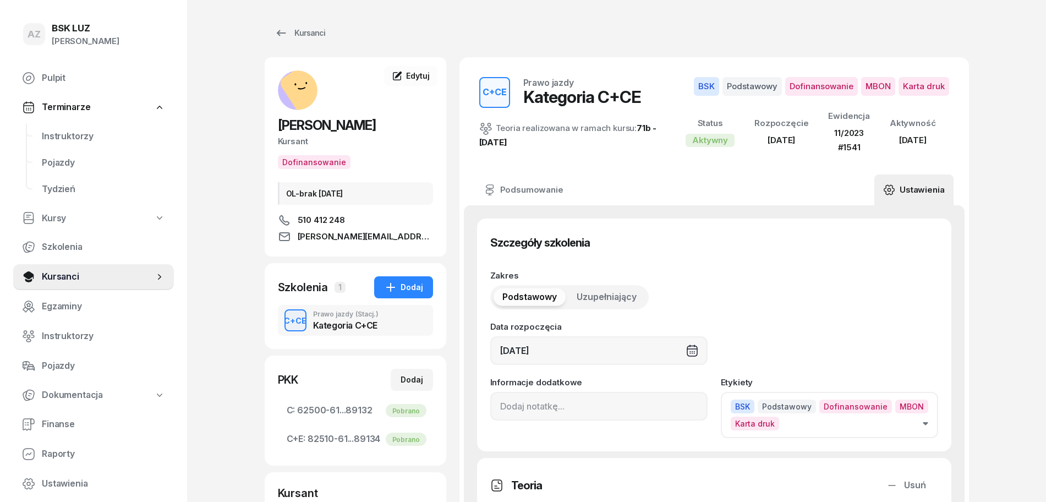
click at [926, 419] on button "BSK Podstawowy Dofinansowanie MBON Karta druk" at bounding box center [829, 415] width 217 height 46
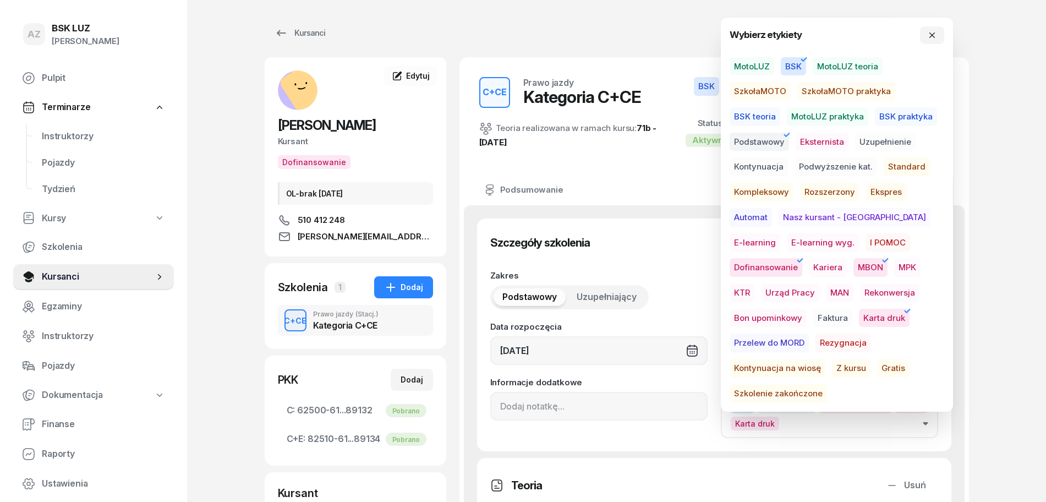
click at [827, 384] on span "Szkolenie zakończone" at bounding box center [777, 393] width 97 height 19
click at [932, 34] on icon "button" at bounding box center [932, 35] width 6 height 6
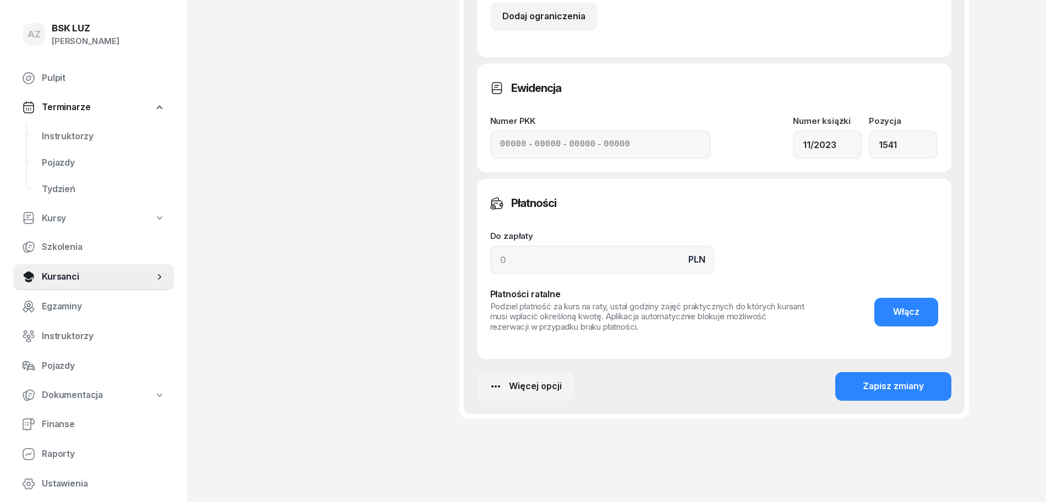
scroll to position [812, 0]
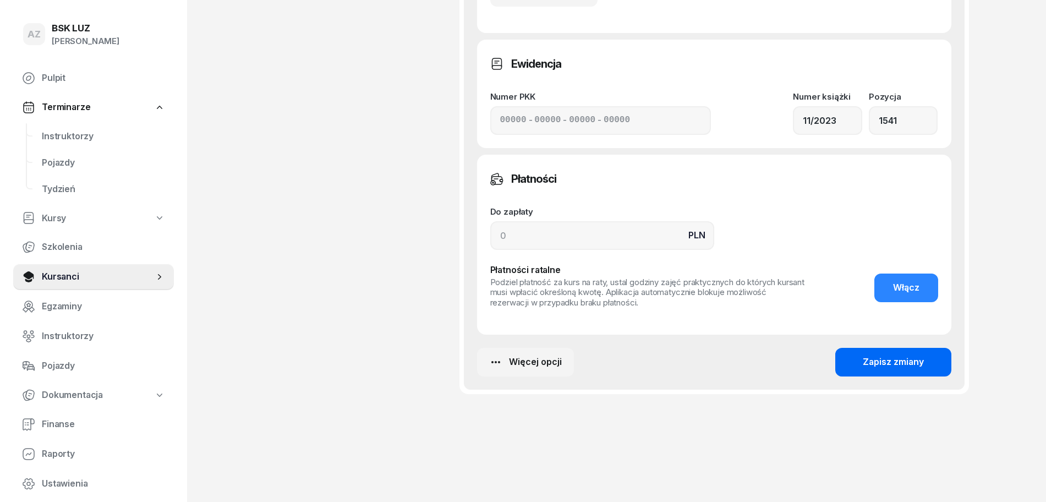
click at [913, 362] on div "Zapisz zmiany" at bounding box center [892, 362] width 61 height 14
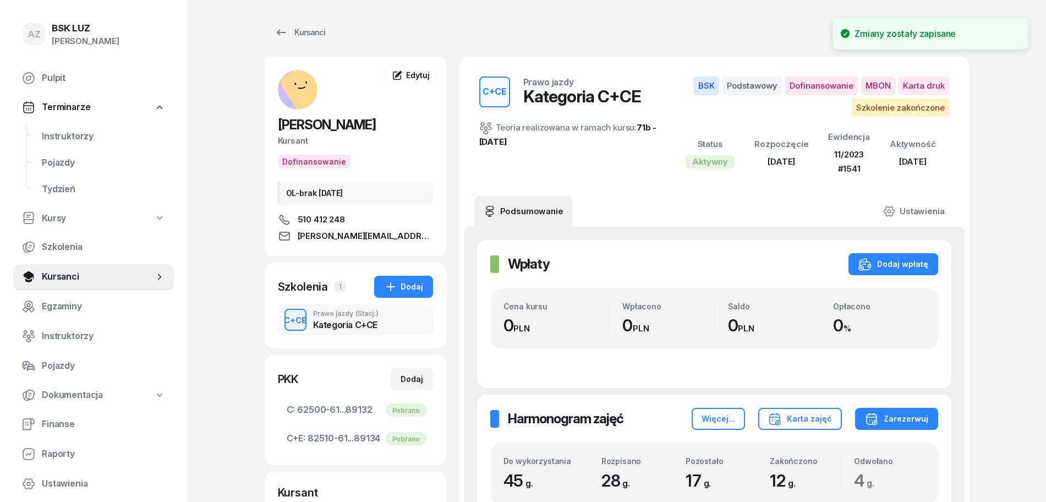
scroll to position [0, 0]
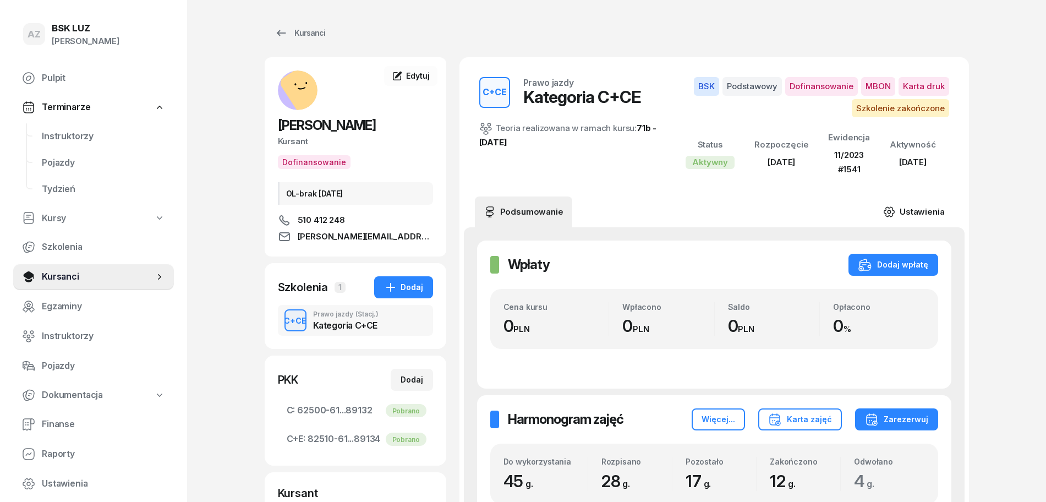
click at [926, 208] on link "Ustawienia" at bounding box center [913, 211] width 79 height 31
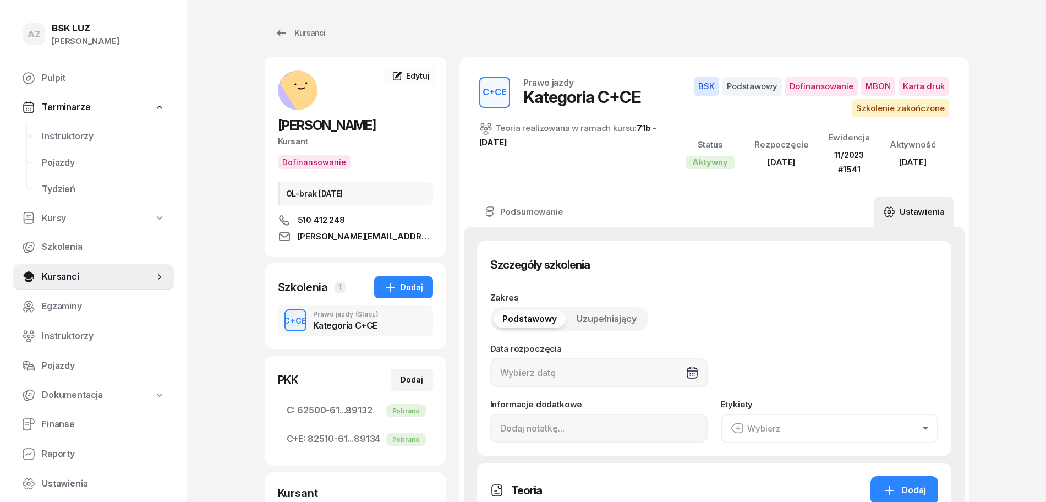
type input "[DATE]"
type input "45"
type input "11/2023"
type input "1541"
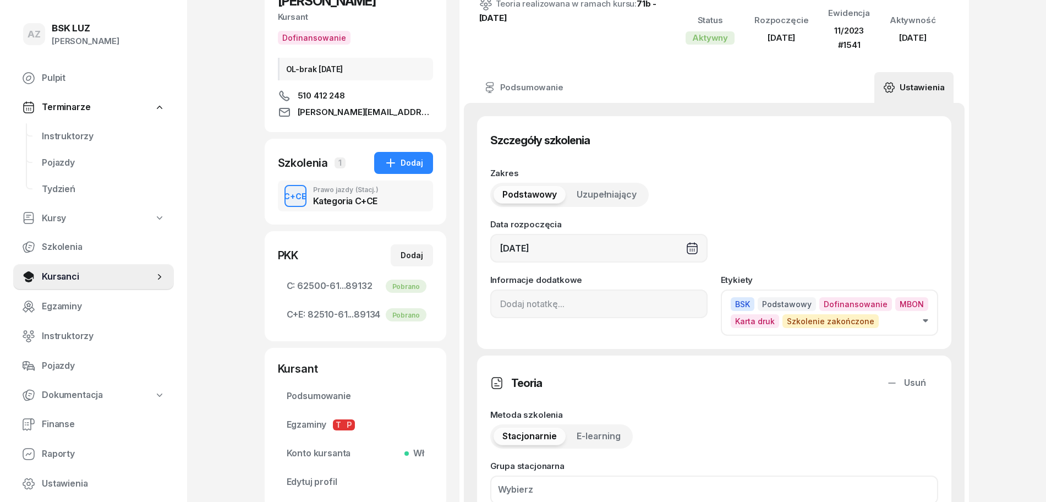
scroll to position [138, 0]
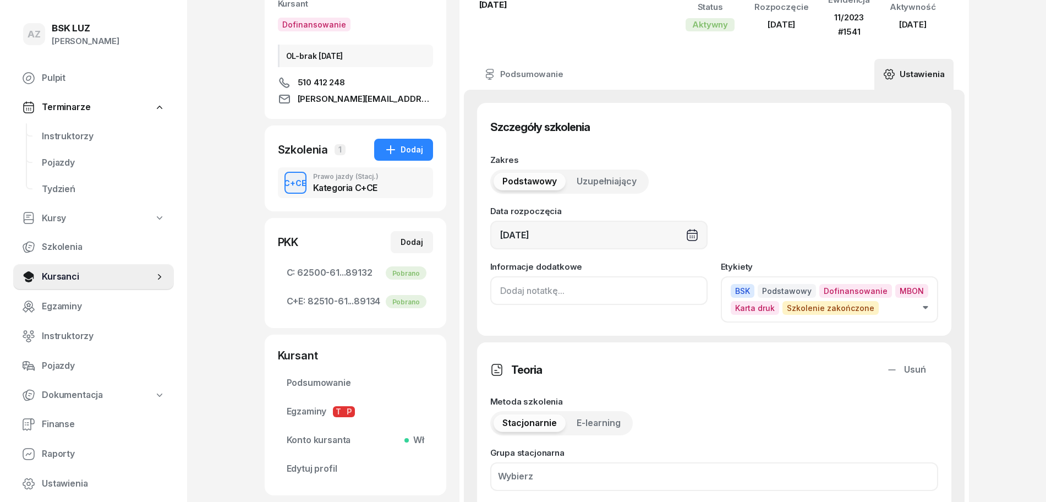
click at [498, 296] on input at bounding box center [598, 290] width 217 height 29
paste input "ZAŚW. NR"
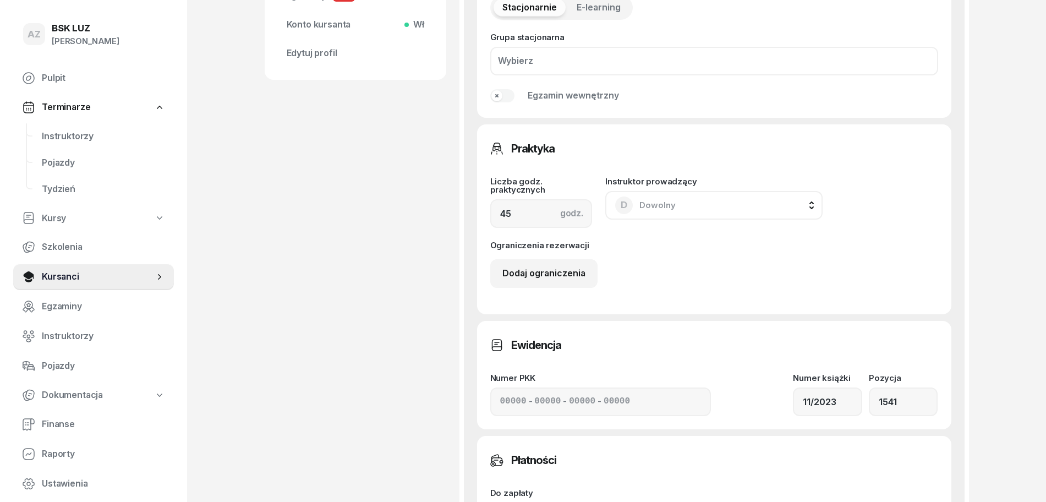
scroll to position [756, 0]
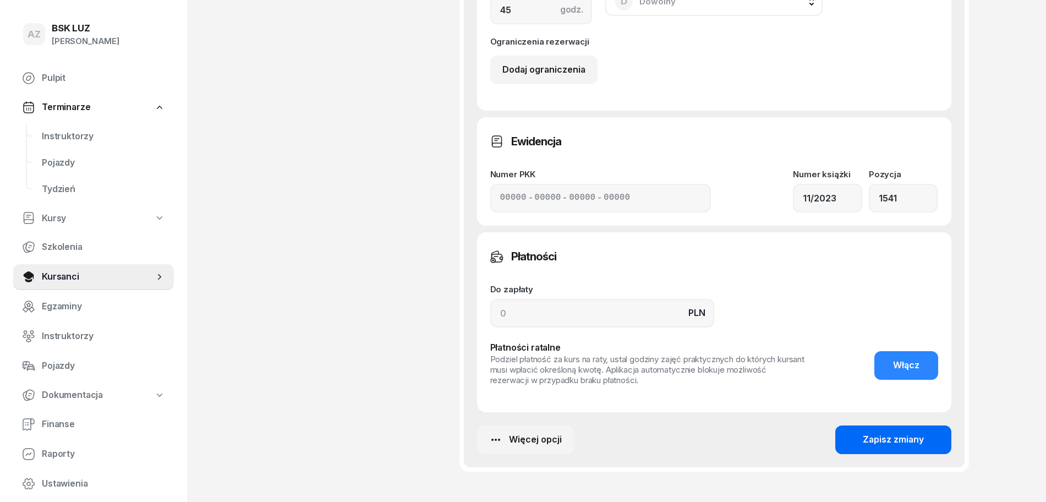
type input "ZAŚW. NR 326/2025"
click at [890, 437] on div "Zapisz zmiany" at bounding box center [892, 439] width 61 height 14
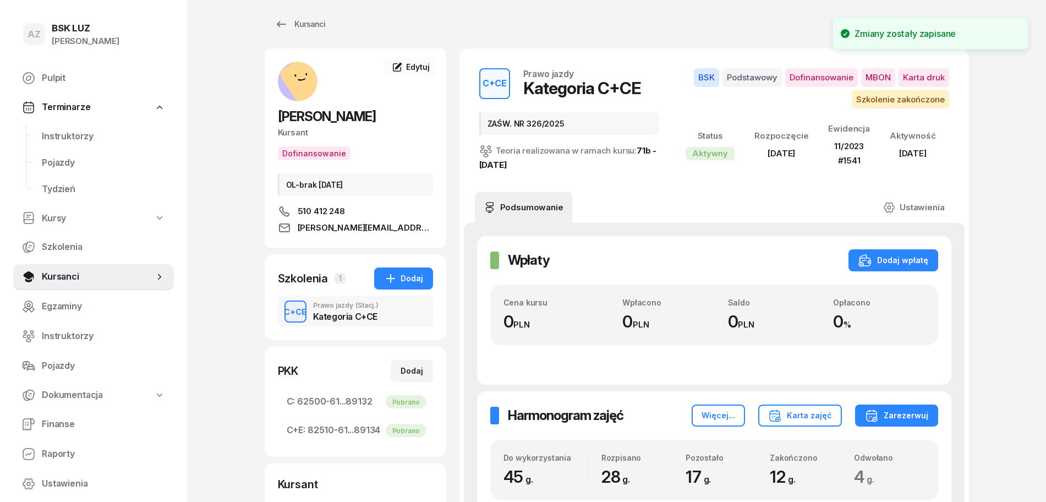
scroll to position [0, 0]
